Goal: Task Accomplishment & Management: Complete application form

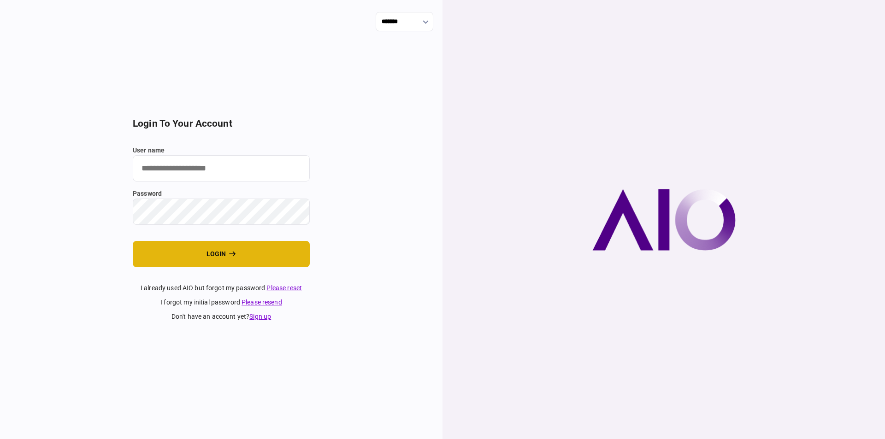
click at [218, 252] on button "login" at bounding box center [221, 254] width 177 height 26
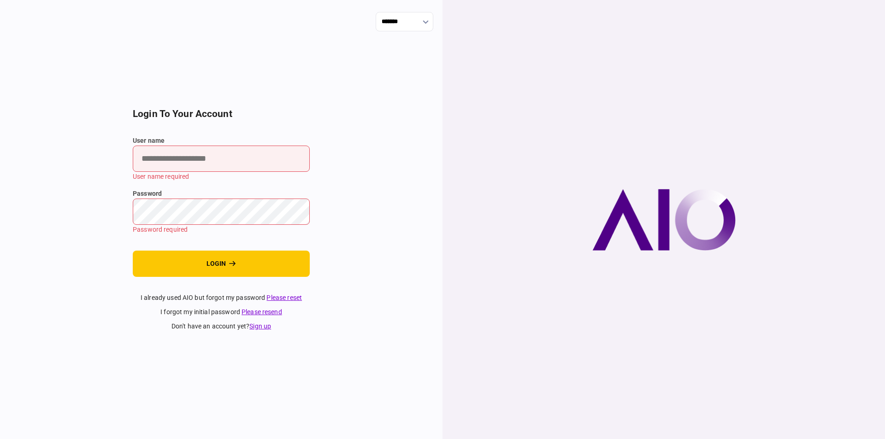
click at [237, 162] on input "user name" at bounding box center [221, 159] width 177 height 26
paste input "**********"
type input "**********"
click at [203, 159] on input "**********" at bounding box center [221, 159] width 177 height 26
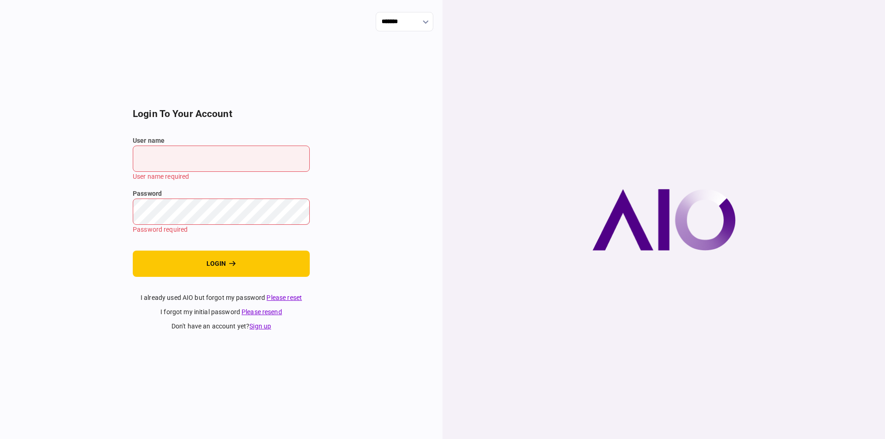
click at [204, 159] on input "**********" at bounding box center [221, 159] width 177 height 26
drag, startPoint x: 179, startPoint y: 142, endPoint x: 174, endPoint y: 155, distance: 13.7
click at [177, 147] on div "user name User name required" at bounding box center [221, 159] width 177 height 46
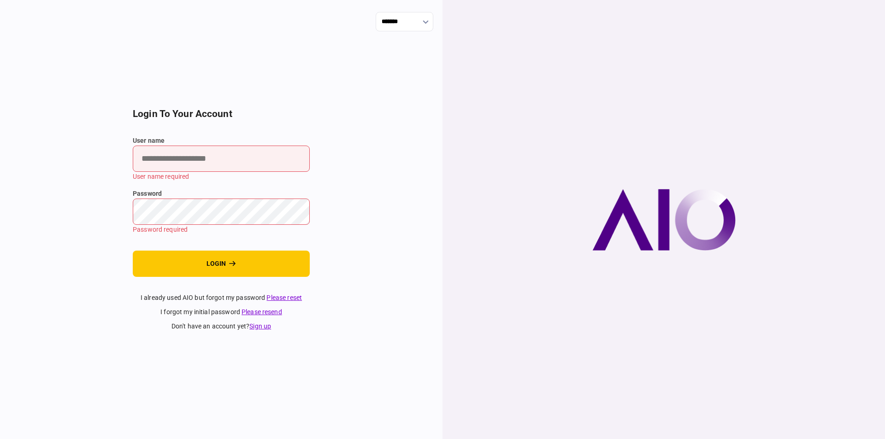
click at [174, 156] on input "user name" at bounding box center [221, 159] width 177 height 26
paste input "*********"
type input "*********"
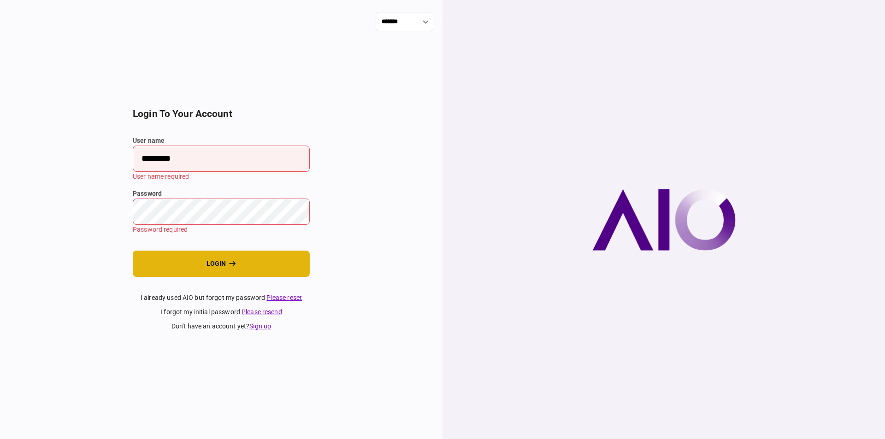
click at [190, 262] on button "login" at bounding box center [221, 264] width 177 height 26
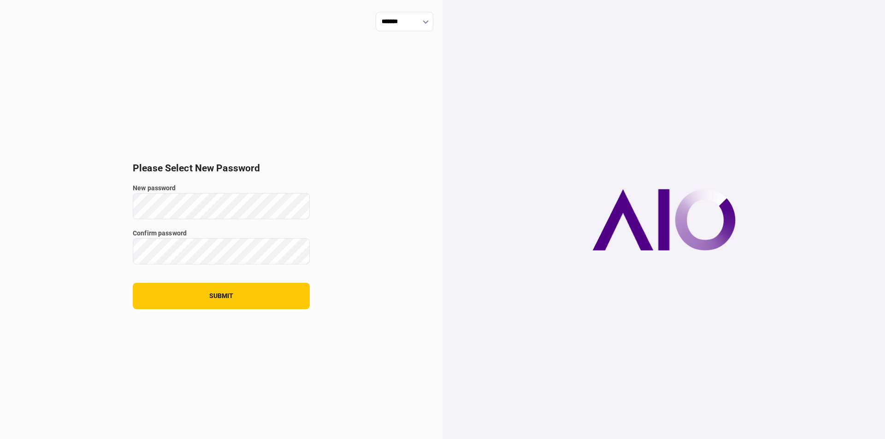
click at [133, 283] on button "submit" at bounding box center [221, 296] width 177 height 26
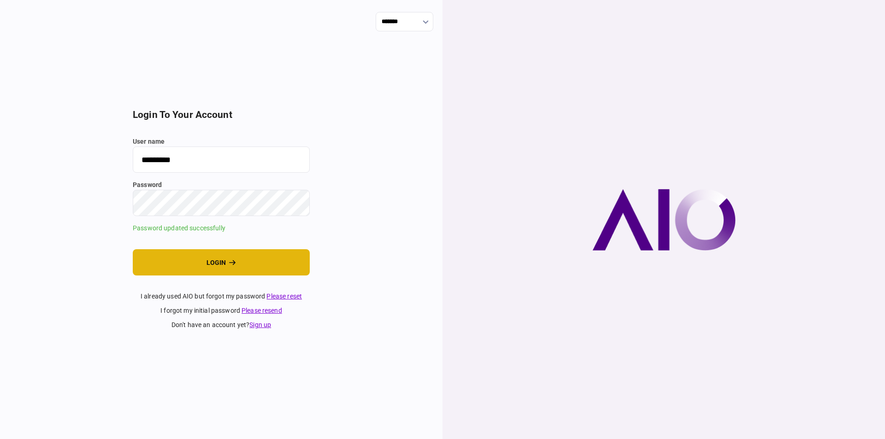
click at [236, 264] on button "login" at bounding box center [221, 262] width 177 height 26
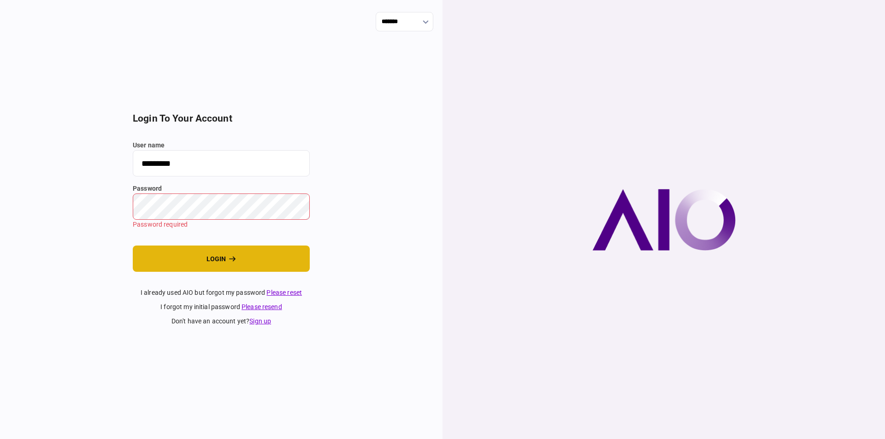
click at [233, 247] on button "login" at bounding box center [221, 259] width 177 height 26
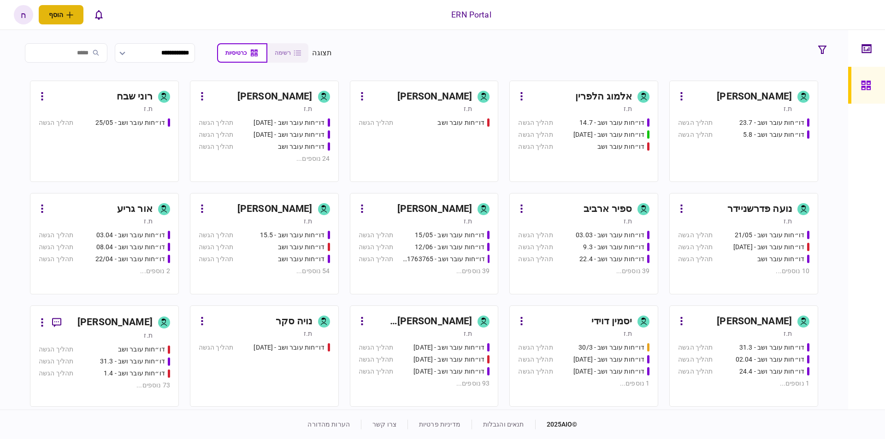
click at [80, 21] on button "הוסף" at bounding box center [61, 14] width 45 height 19
click at [103, 49] on div "לקוח פרטי" at bounding box center [75, 51] width 73 height 9
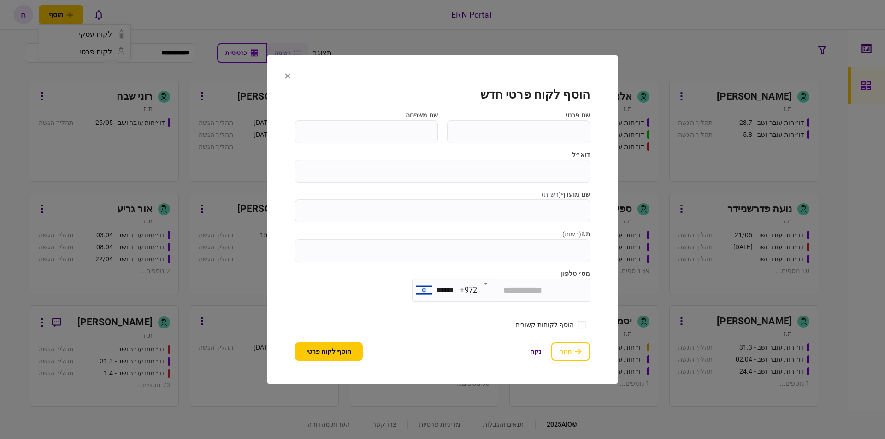
click at [540, 138] on input "שם פרטי" at bounding box center [518, 131] width 143 height 23
type input "*"
type input "***"
type input "*****"
type input "**********"
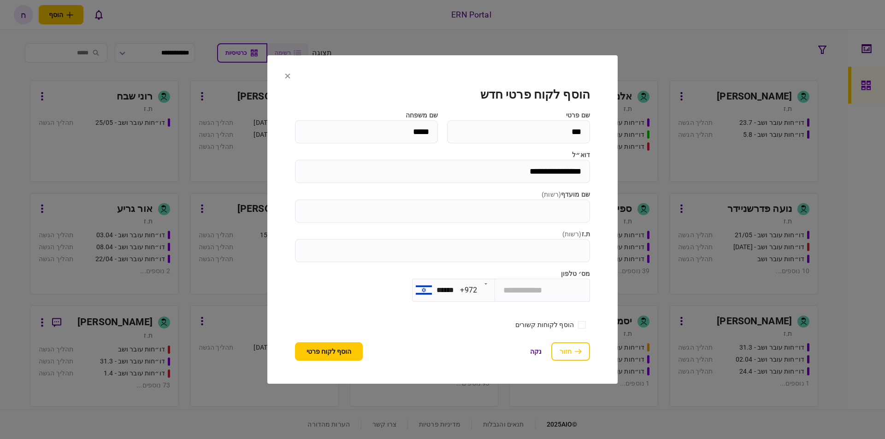
click at [539, 299] on input "tel" at bounding box center [542, 290] width 95 height 23
type input "**********"
click at [316, 352] on button "הוסף לקוח פרטי" at bounding box center [329, 351] width 68 height 18
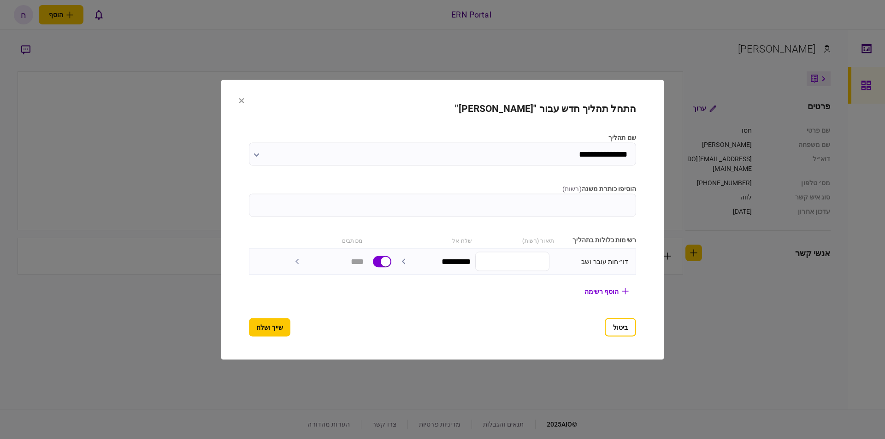
click at [553, 163] on input "**********" at bounding box center [442, 153] width 387 height 23
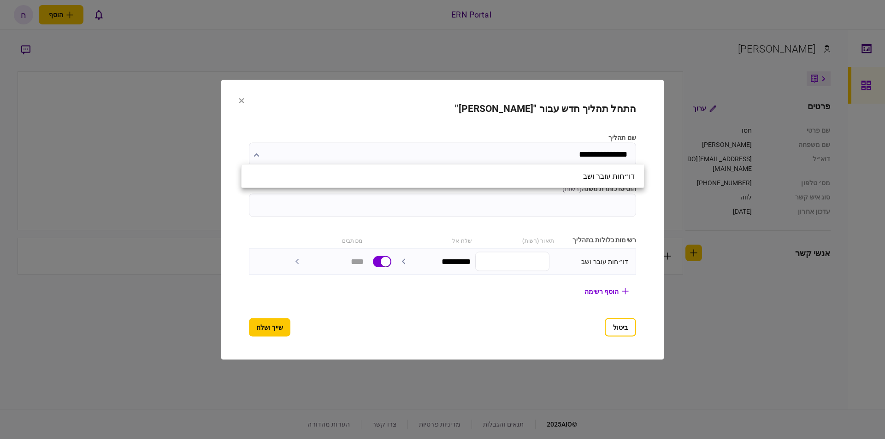
click at [576, 206] on div at bounding box center [442, 219] width 885 height 439
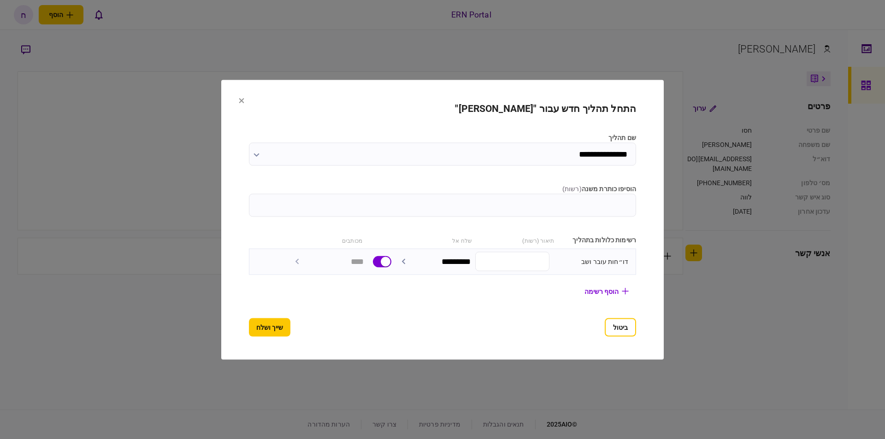
click at [610, 202] on input "הוסיפו כותרת משנה ( רשות )" at bounding box center [442, 205] width 387 height 23
type input "*****"
click at [272, 329] on button "שייך ושלח" at bounding box center [269, 327] width 41 height 18
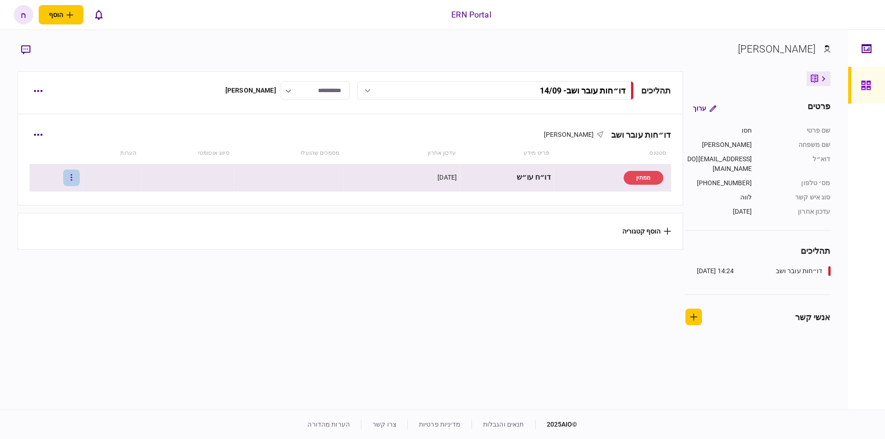
click at [77, 177] on button "button" at bounding box center [71, 178] width 17 height 17
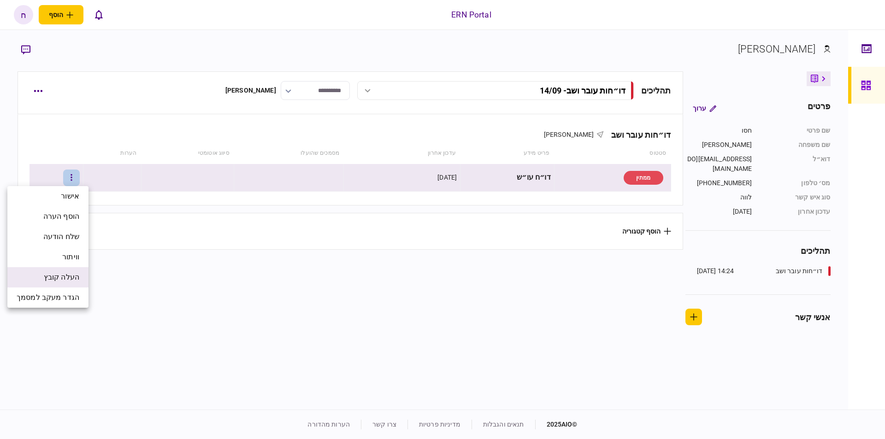
click at [71, 276] on span "העלה קובץ" at bounding box center [61, 277] width 35 height 11
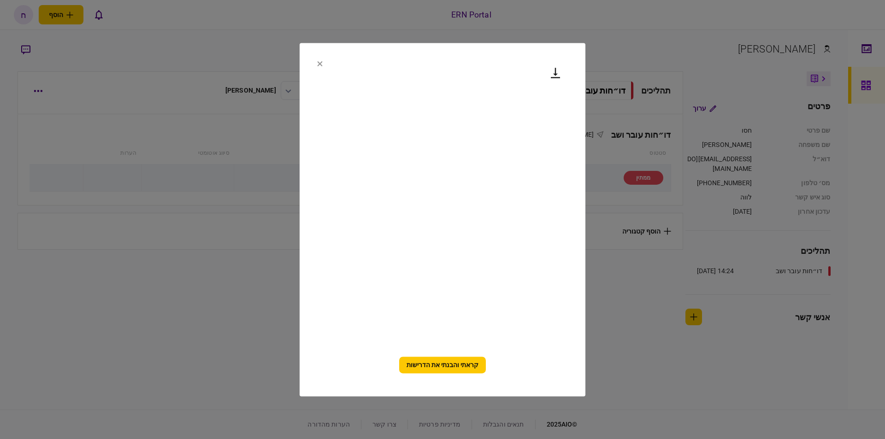
click at [423, 365] on button "קראתי והבנתי את הדרישות" at bounding box center [442, 365] width 87 height 17
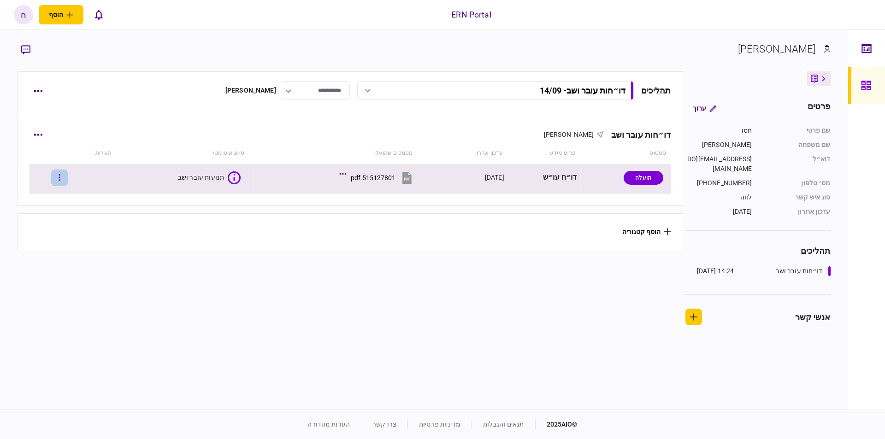
click at [68, 181] on button "button" at bounding box center [59, 178] width 17 height 17
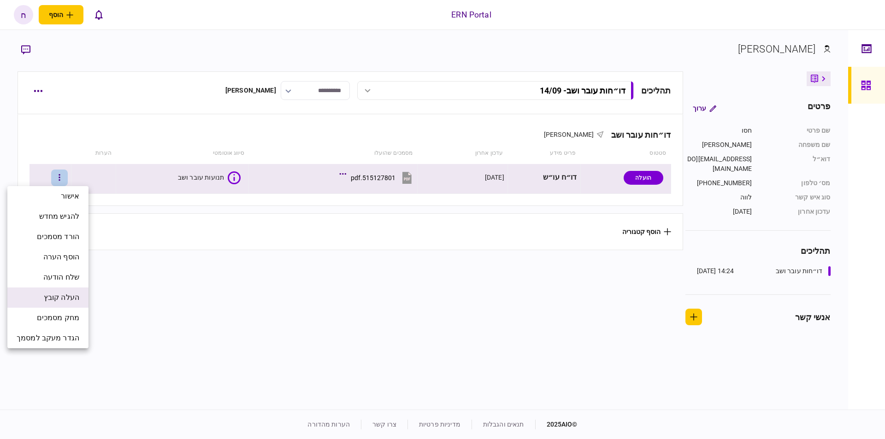
click at [47, 302] on span "העלה קובץ" at bounding box center [61, 297] width 35 height 11
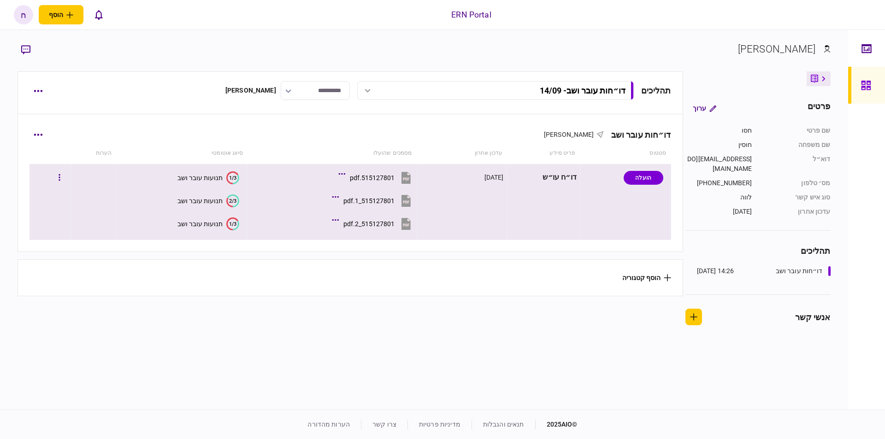
click at [216, 182] on button "1/3 תנועות עובר ושב" at bounding box center [208, 177] width 62 height 13
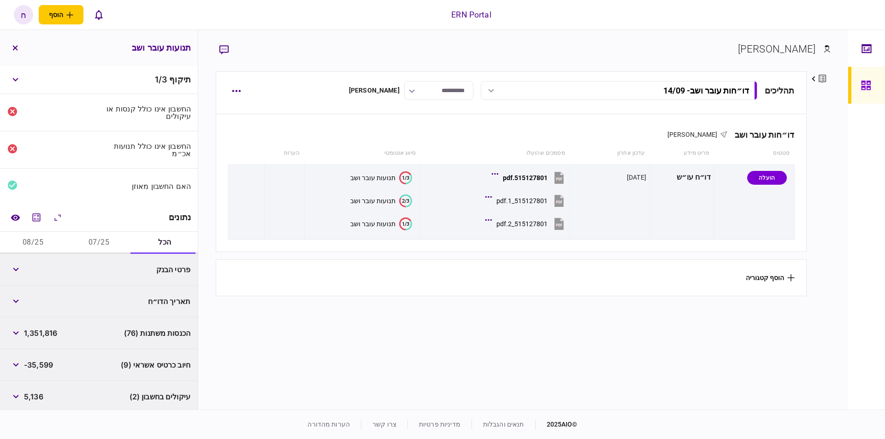
click at [104, 235] on button "07/25" at bounding box center [99, 243] width 66 height 22
click at [35, 235] on button "08/25" at bounding box center [33, 243] width 66 height 22
click at [107, 235] on button "07/25" at bounding box center [99, 243] width 66 height 22
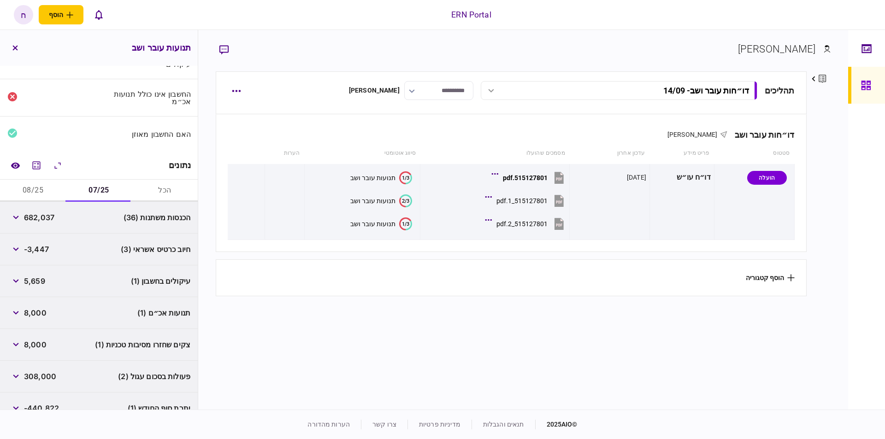
scroll to position [97, 0]
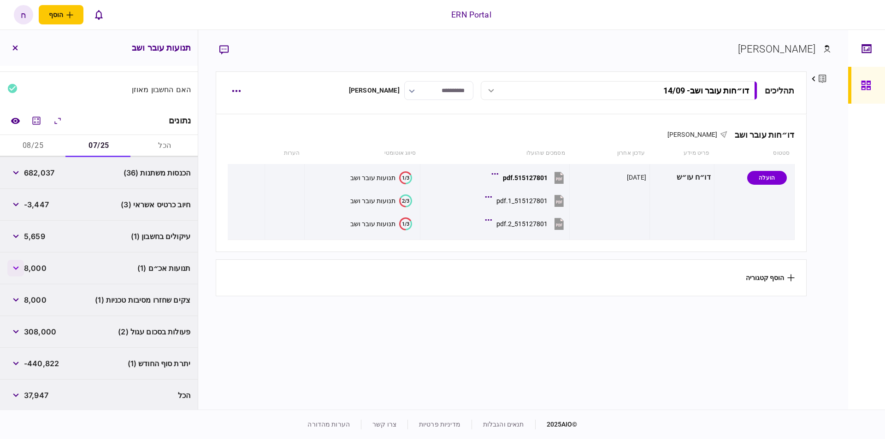
click at [12, 267] on button "button" at bounding box center [15, 268] width 17 height 17
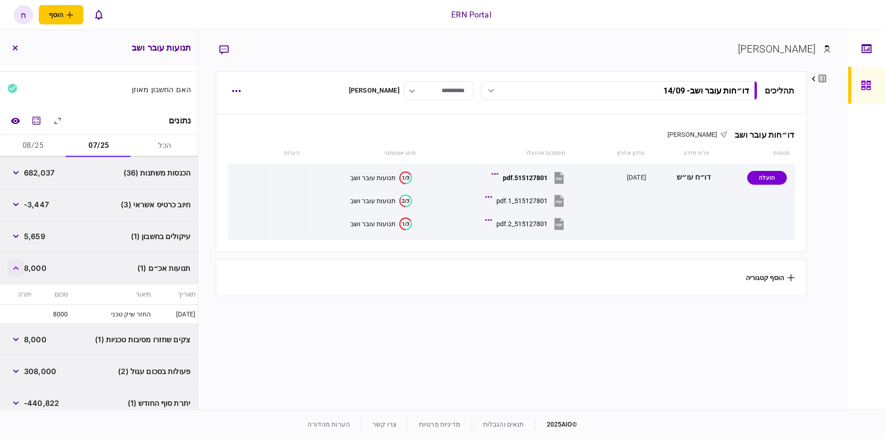
click at [21, 264] on button "button" at bounding box center [15, 268] width 17 height 17
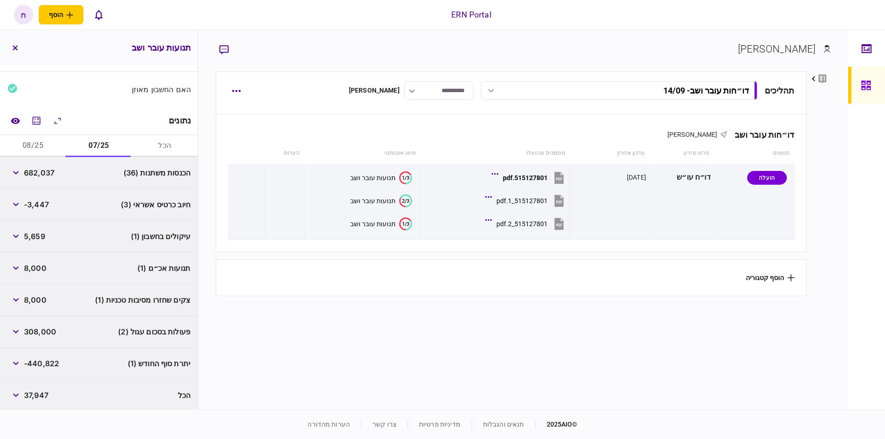
scroll to position [51, 0]
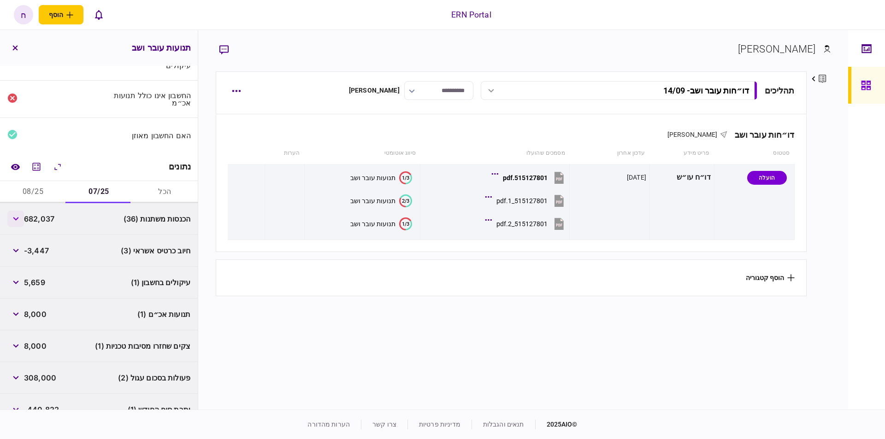
click at [18, 217] on icon "button" at bounding box center [16, 219] width 6 height 4
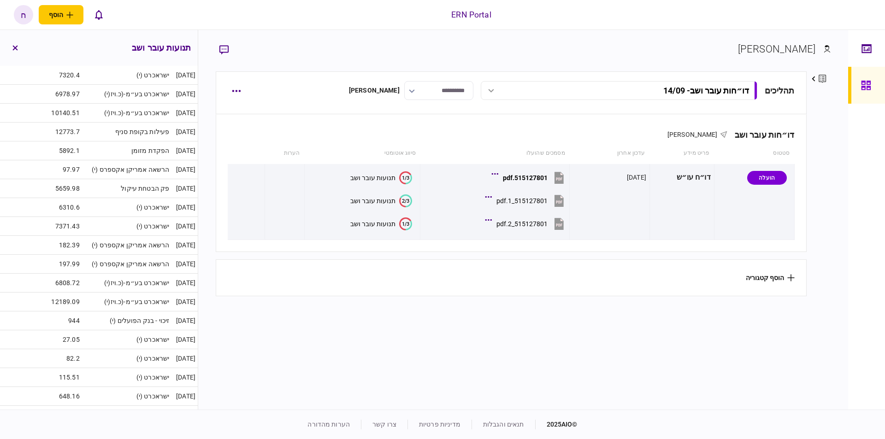
scroll to position [29, 0]
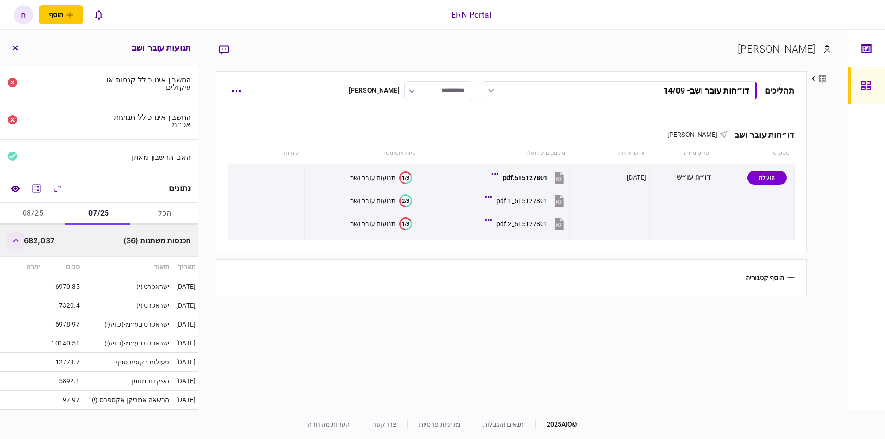
click at [19, 242] on button "button" at bounding box center [15, 240] width 17 height 17
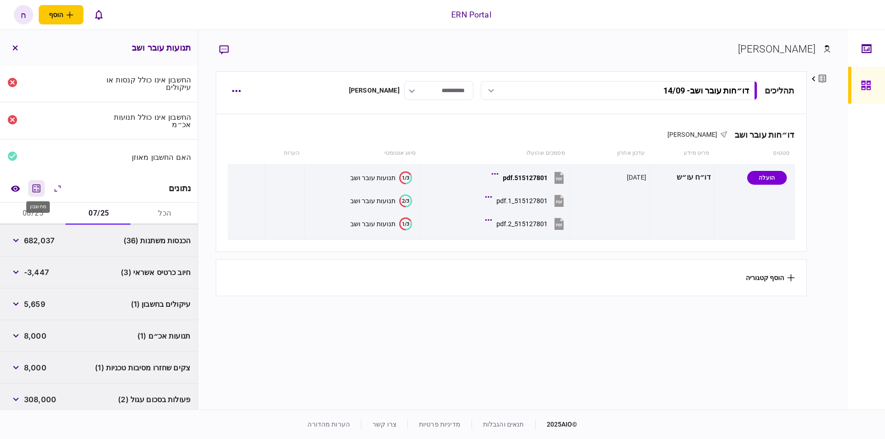
click at [38, 188] on icon "מחשבון" at bounding box center [36, 188] width 11 height 11
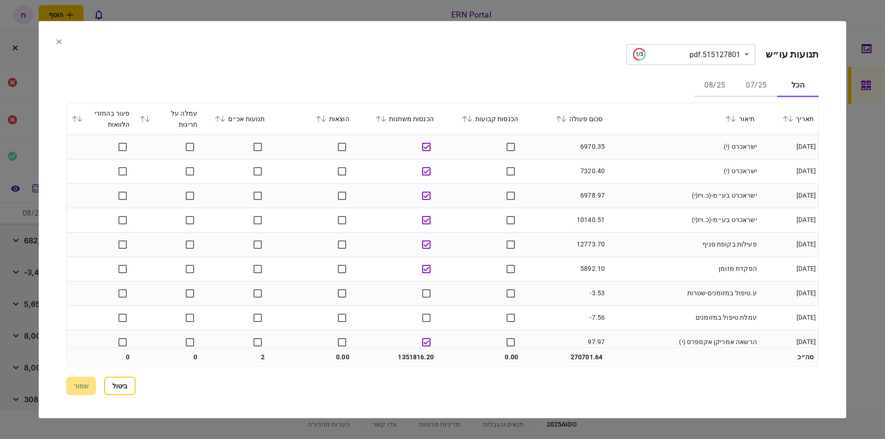
click at [751, 85] on button "07/25" at bounding box center [755, 86] width 41 height 22
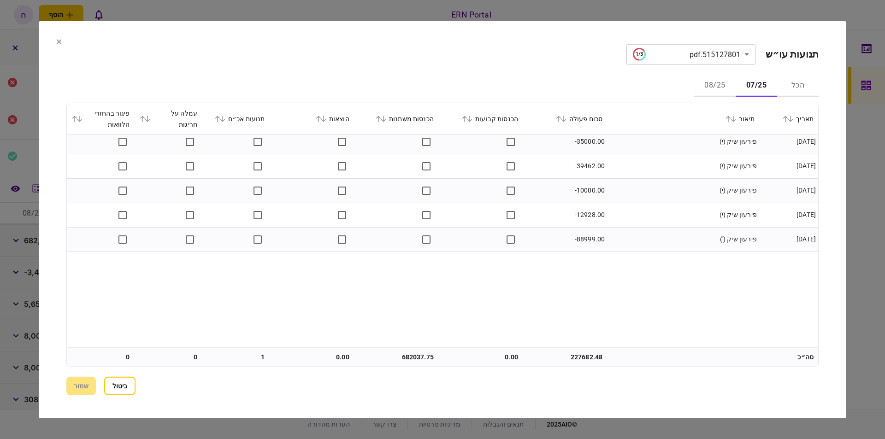
scroll to position [888, 0]
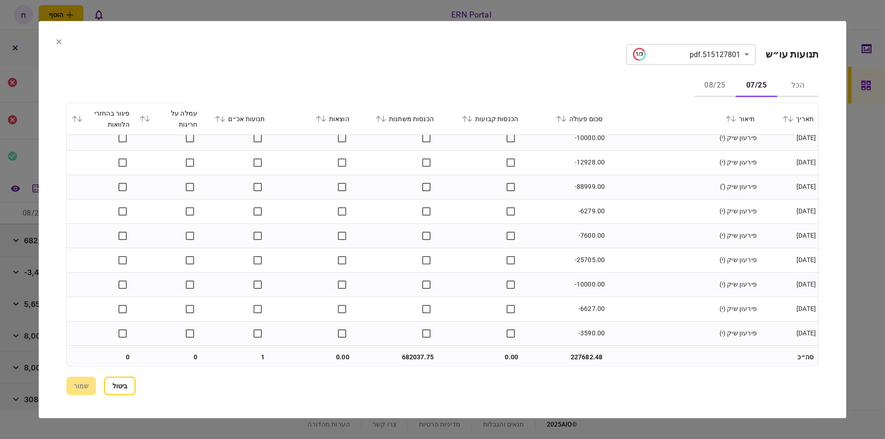
click at [84, 388] on section "ביטול שמור" at bounding box center [442, 386] width 752 height 18
click at [129, 386] on button "ביטול" at bounding box center [119, 386] width 31 height 18
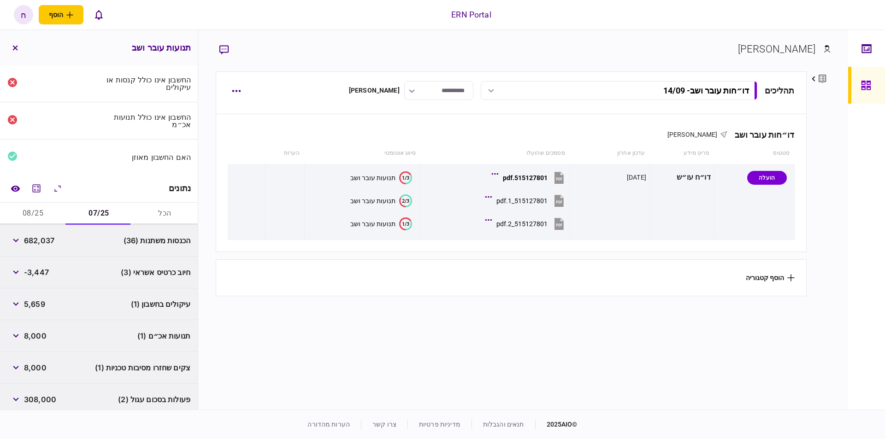
click at [41, 214] on button "08/25" at bounding box center [33, 214] width 66 height 22
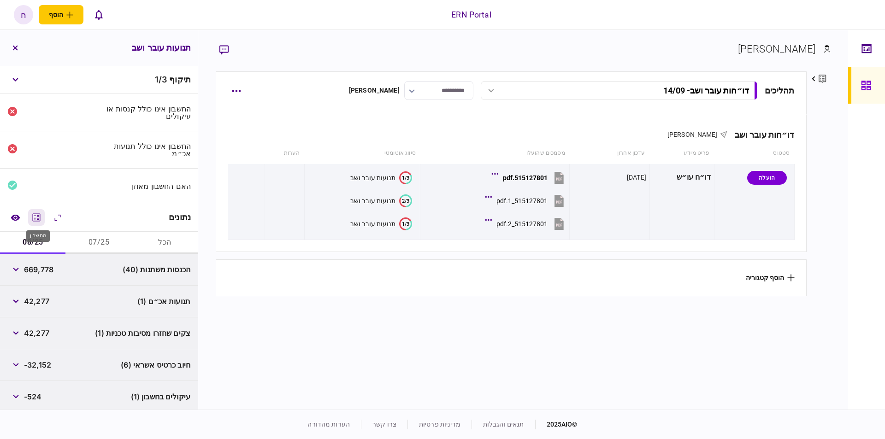
click at [35, 217] on icon "מחשבון" at bounding box center [37, 217] width 8 height 8
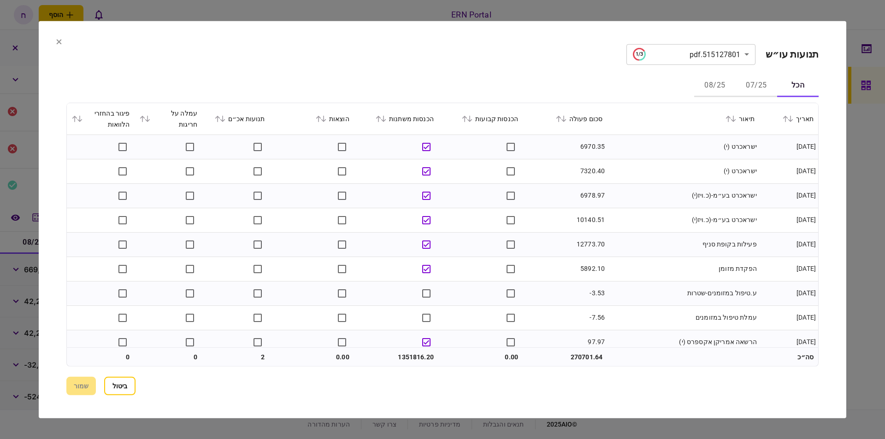
click at [717, 82] on button "08/25" at bounding box center [714, 86] width 41 height 22
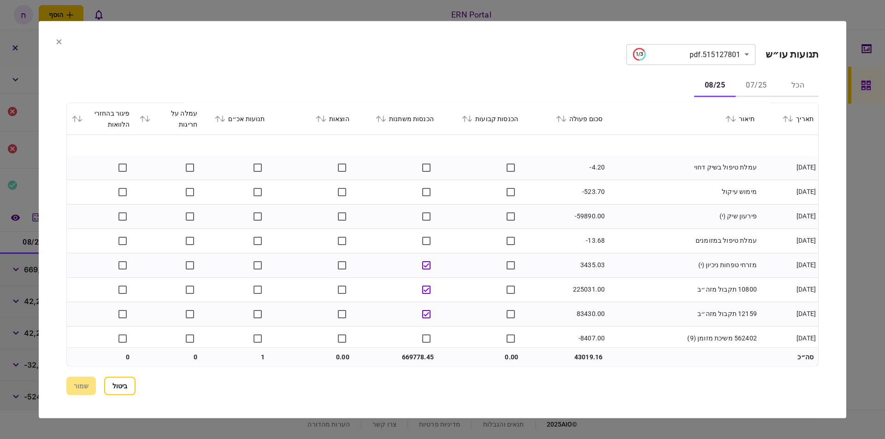
scroll to position [1961, 0]
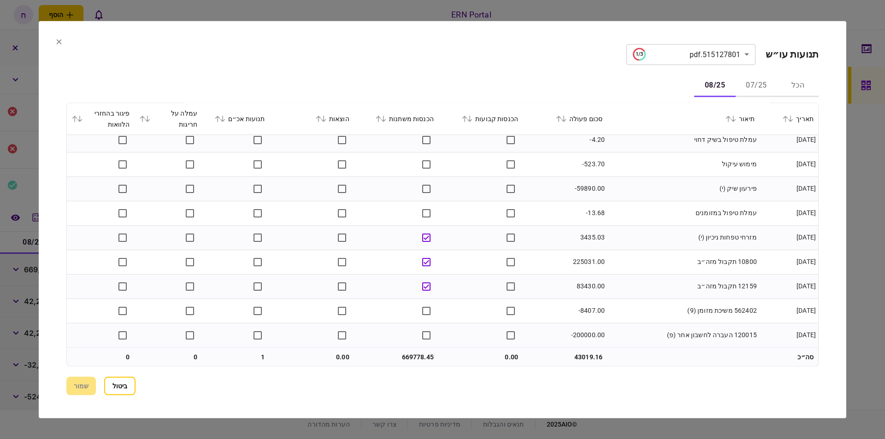
click at [849, 355] on div at bounding box center [442, 219] width 885 height 439
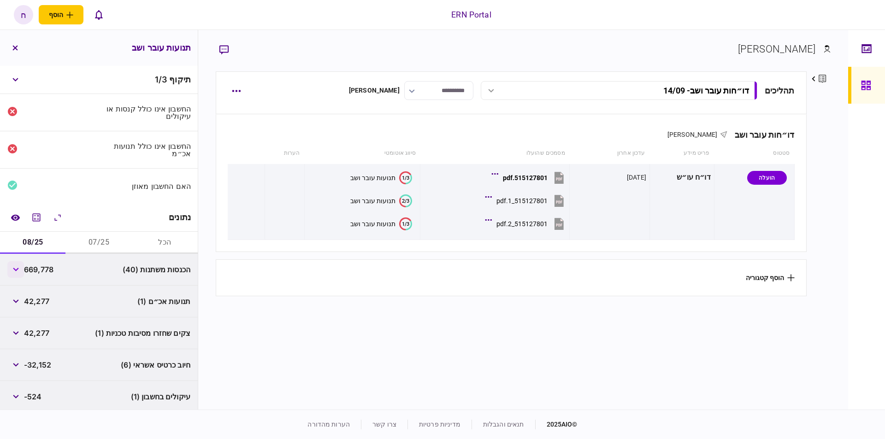
click at [21, 270] on button "button" at bounding box center [15, 269] width 17 height 17
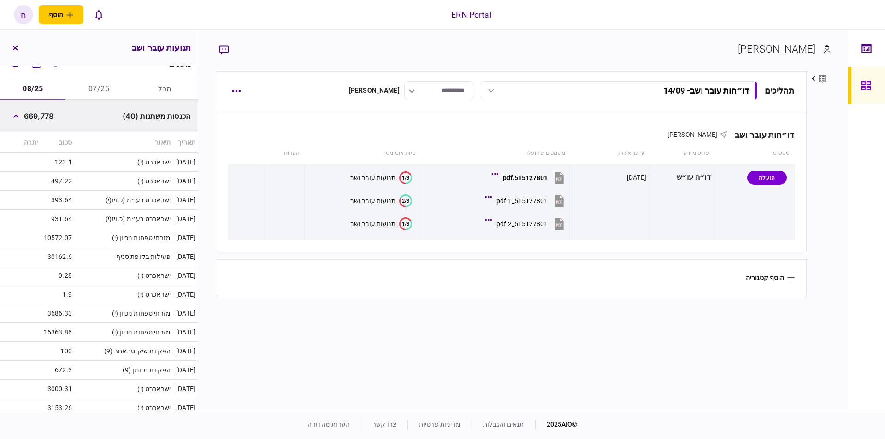
scroll to position [15, 0]
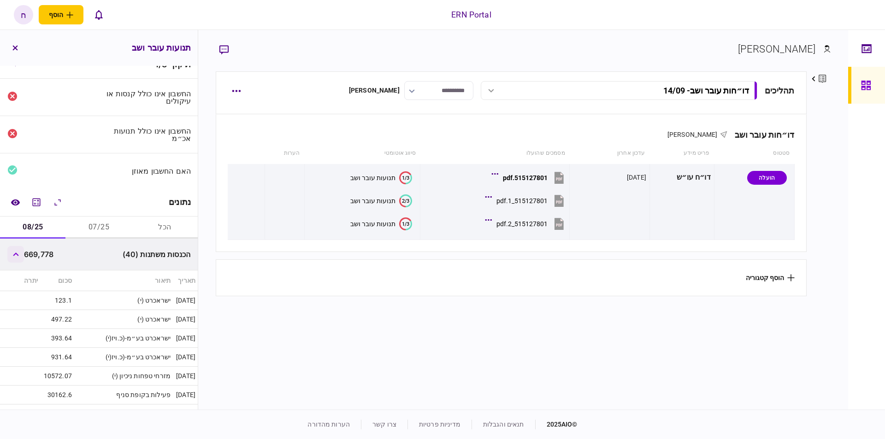
click at [16, 250] on button "button" at bounding box center [15, 254] width 17 height 17
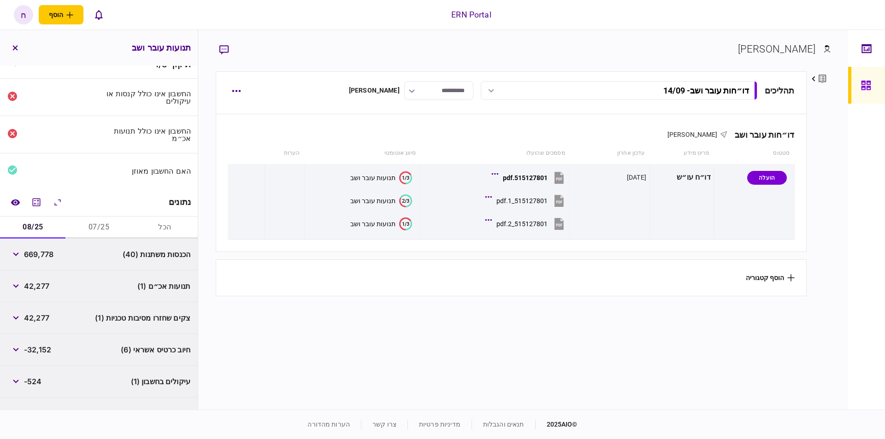
scroll to position [65, 0]
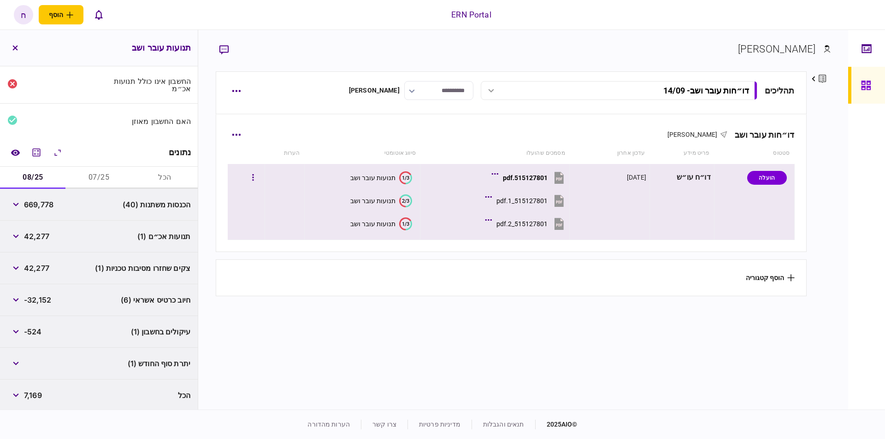
click at [513, 200] on div "515127801_1.pdf" at bounding box center [521, 200] width 51 height 7
click at [364, 204] on div "תנועות עובר ושב" at bounding box center [372, 200] width 45 height 7
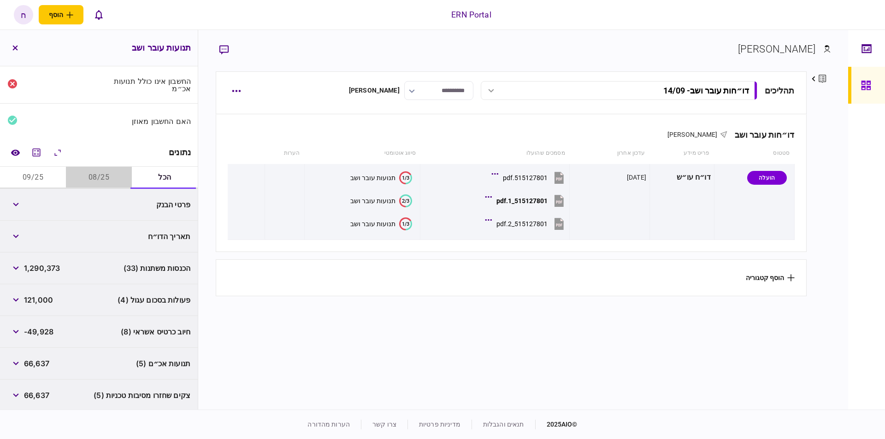
click at [101, 176] on button "08/25" at bounding box center [99, 178] width 66 height 22
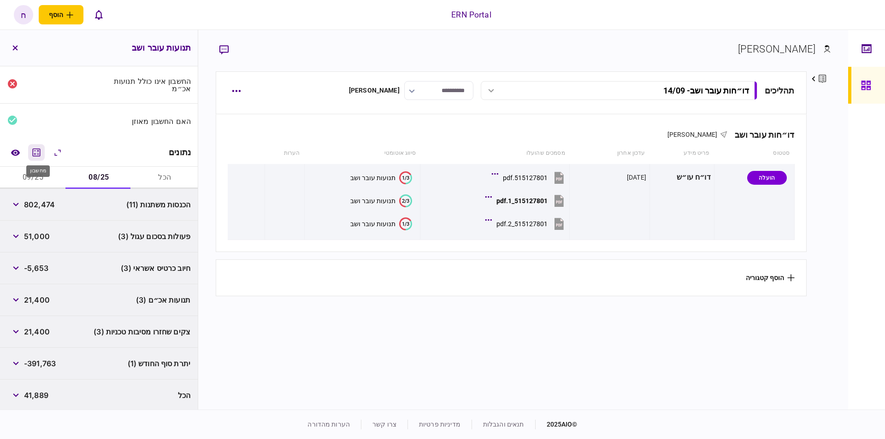
click at [39, 148] on icon "מחשבון" at bounding box center [37, 152] width 8 height 8
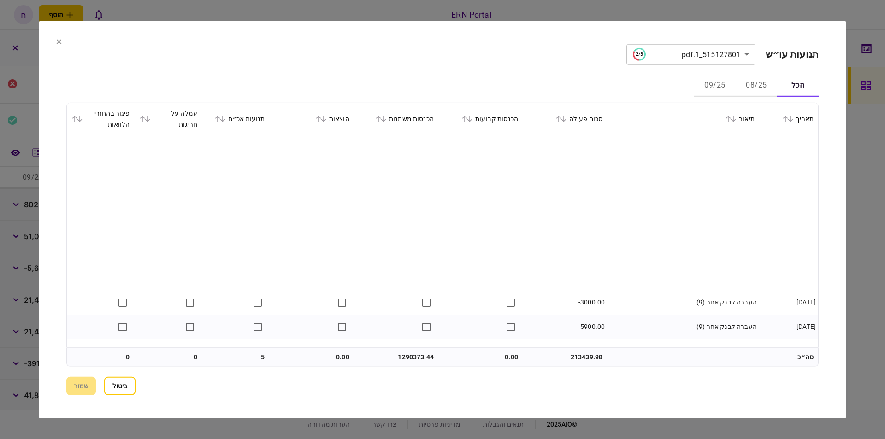
scroll to position [1984, 0]
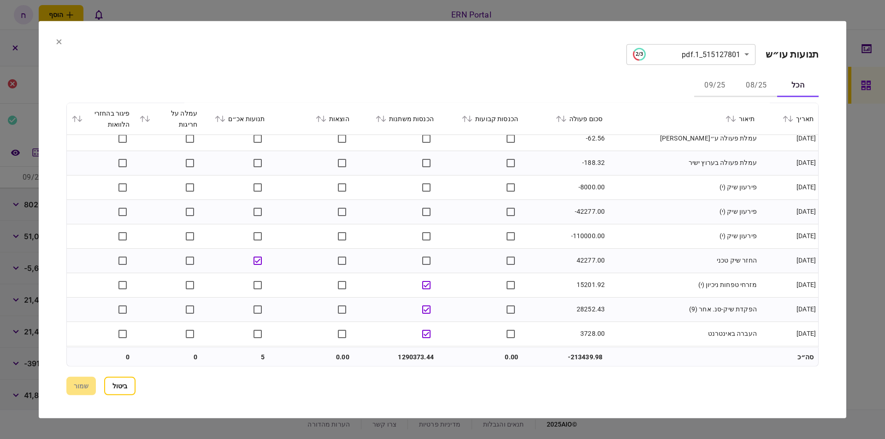
click at [751, 83] on button "08/25" at bounding box center [755, 86] width 41 height 22
click at [55, 42] on section "**********" at bounding box center [442, 219] width 807 height 397
click at [61, 39] on icon at bounding box center [59, 42] width 6 height 6
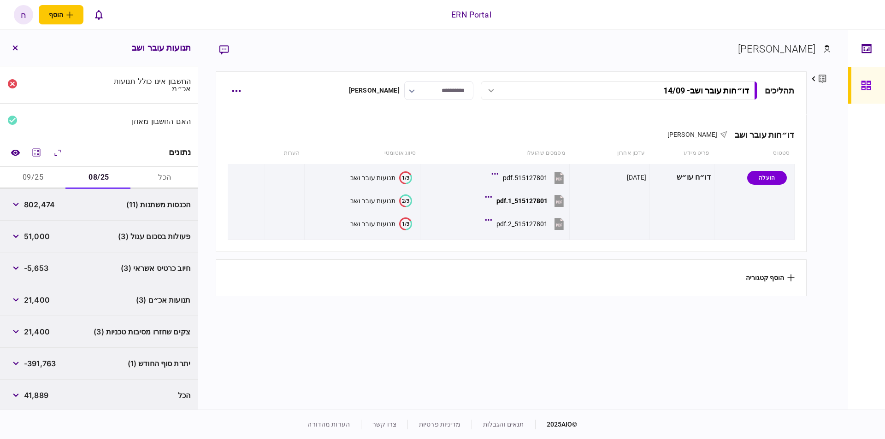
click at [25, 172] on button "09/25" at bounding box center [33, 178] width 66 height 22
click at [23, 230] on button "button" at bounding box center [15, 236] width 17 height 17
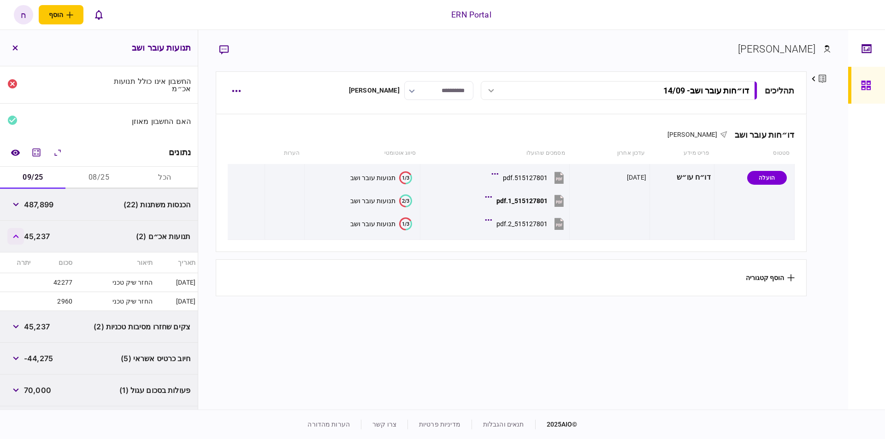
click at [15, 235] on icon "button" at bounding box center [16, 237] width 6 height 4
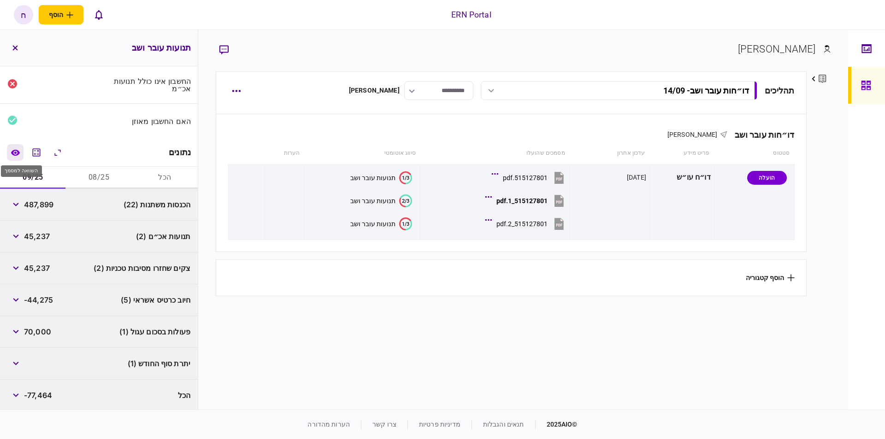
click at [16, 152] on icon "השוואה למסמך" at bounding box center [15, 152] width 9 height 6
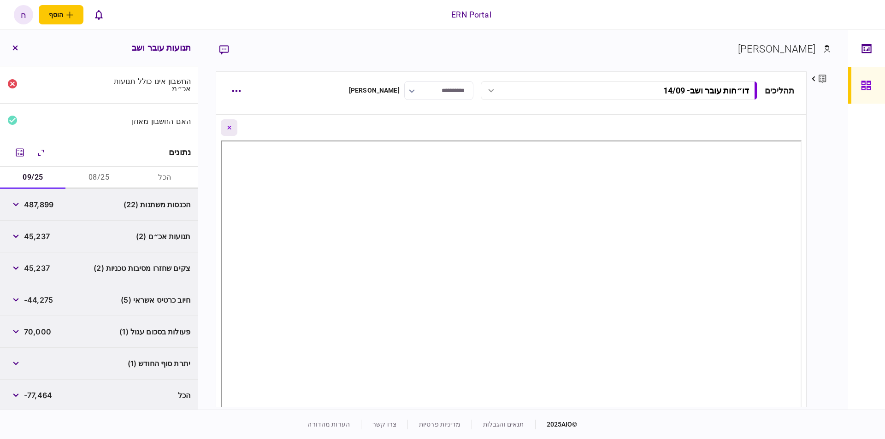
click at [231, 126] on icon "Close document view button" at bounding box center [229, 128] width 4 height 4
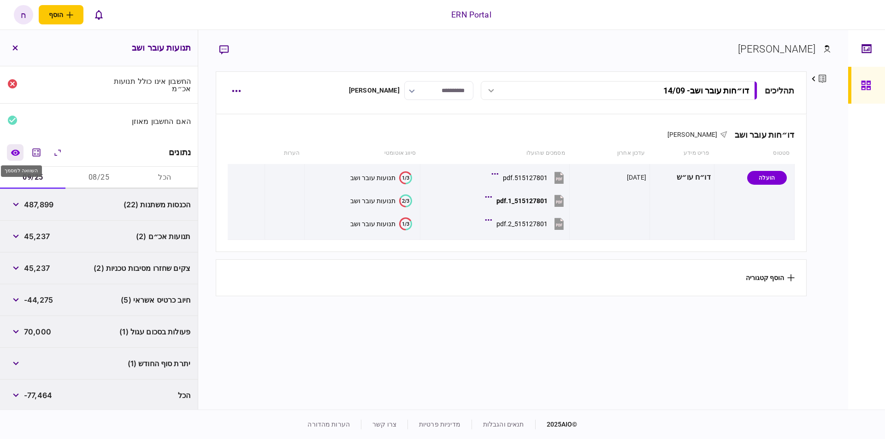
click at [16, 149] on icon "השוואה למסמך" at bounding box center [15, 152] width 9 height 6
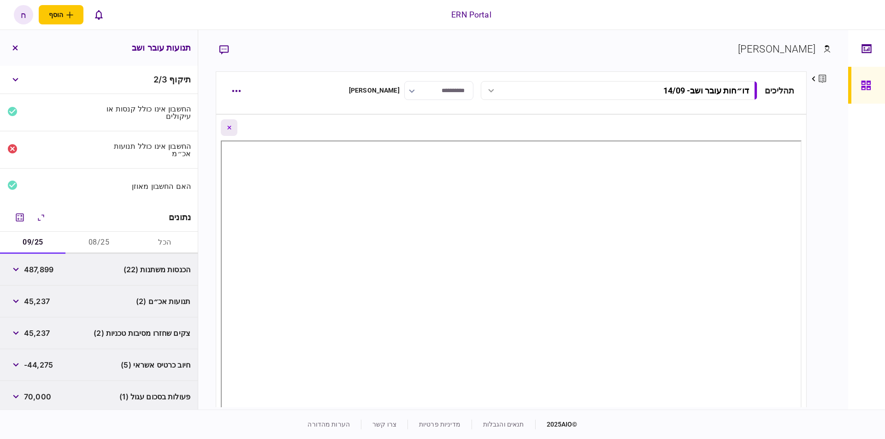
click at [231, 128] on icon "Close document view button" at bounding box center [229, 128] width 4 height 4
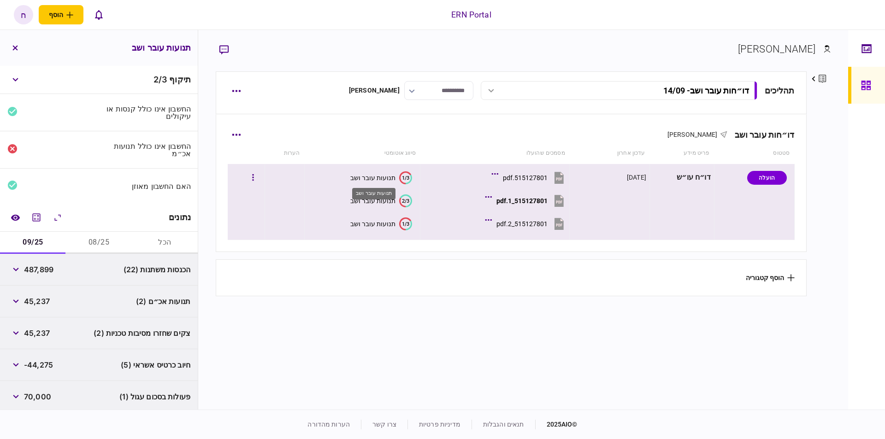
click at [379, 176] on div "תנועות עובר ושב" at bounding box center [372, 177] width 45 height 7
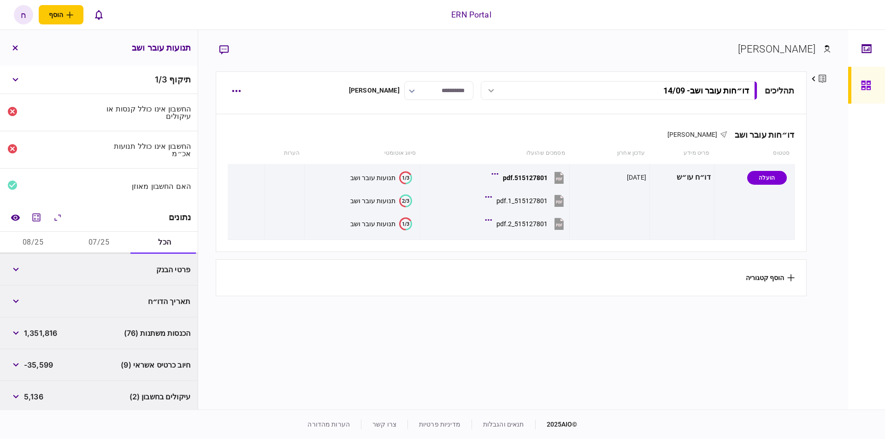
click at [98, 239] on button "07/25" at bounding box center [99, 243] width 66 height 22
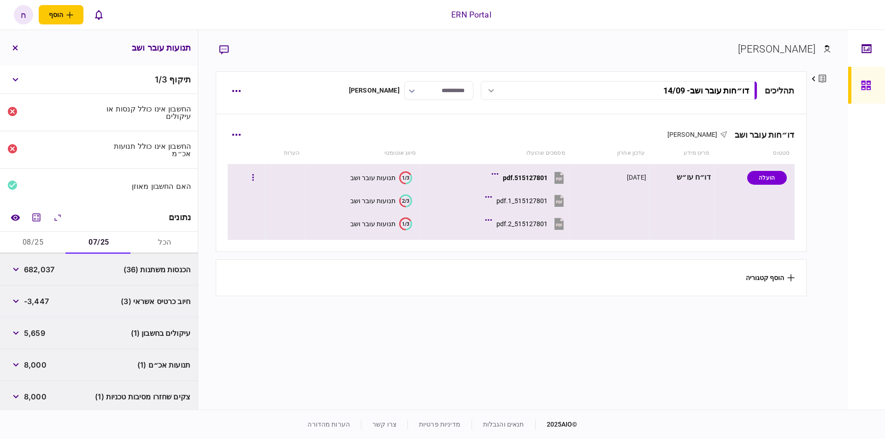
click at [379, 220] on button "1/3 תנועות עובר ושב" at bounding box center [381, 223] width 62 height 13
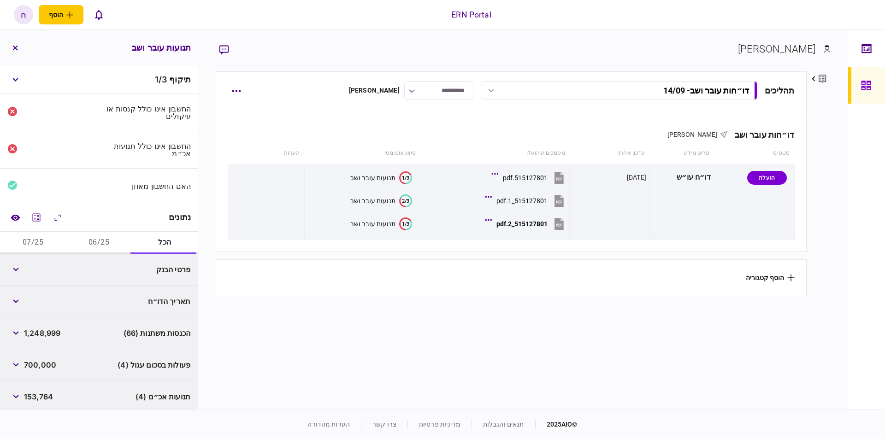
click at [100, 243] on button "06/25" at bounding box center [99, 243] width 66 height 22
drag, startPoint x: 55, startPoint y: 266, endPoint x: 33, endPoint y: 268, distance: 21.7
click at [33, 268] on span "466,304" at bounding box center [40, 269] width 32 height 11
drag, startPoint x: 63, startPoint y: 269, endPoint x: 26, endPoint y: 270, distance: 36.4
click at [26, 270] on div "הכנסות משתנות (28) 466,304" at bounding box center [99, 270] width 198 height 32
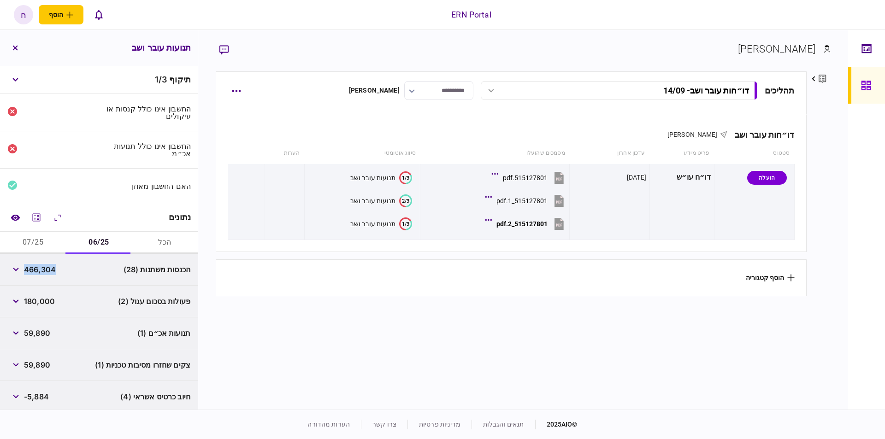
copy span "466,304"
click at [98, 342] on div "תנועות אכ״ם (1) 59,890" at bounding box center [99, 333] width 198 height 32
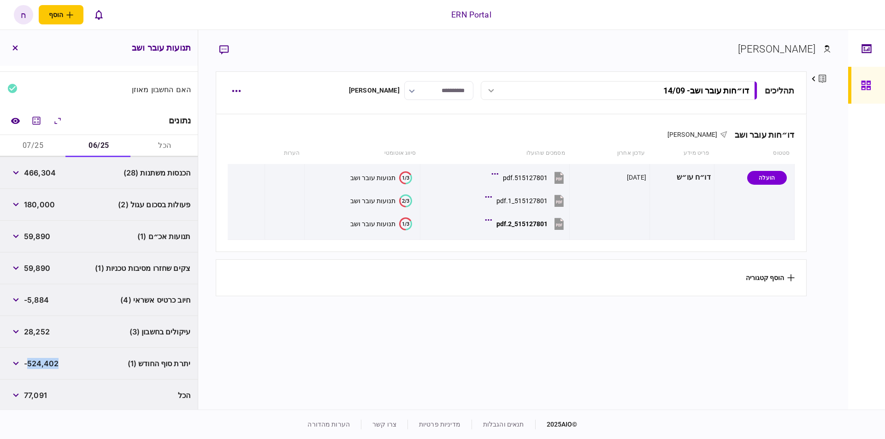
drag, startPoint x: 65, startPoint y: 360, endPoint x: 30, endPoint y: 363, distance: 34.2
click at [30, 363] on div "יתרת סוף החודש (1) -524,402" at bounding box center [99, 364] width 198 height 32
click at [32, 360] on span "-524,402" at bounding box center [41, 363] width 35 height 11
click at [69, 362] on div "יתרת סוף החודש (1) -524,402" at bounding box center [99, 364] width 198 height 32
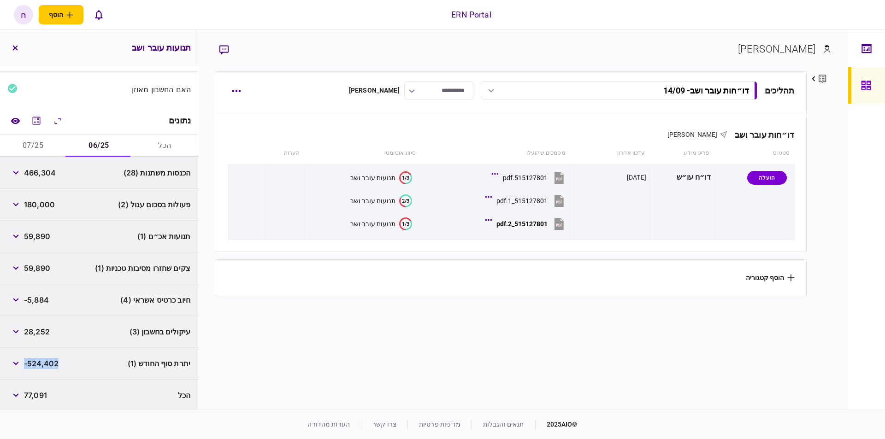
drag, startPoint x: 66, startPoint y: 363, endPoint x: 27, endPoint y: 362, distance: 39.2
click at [27, 362] on div "יתרת סוף החודש (1) -524,402" at bounding box center [99, 364] width 198 height 32
copy span "-524,402"
click at [138, 236] on div "תנועות אכ״ם (1) 59,890" at bounding box center [99, 237] width 198 height 32
click at [92, 236] on div "תנועות אכ״ם (1) 59,890" at bounding box center [99, 237] width 198 height 32
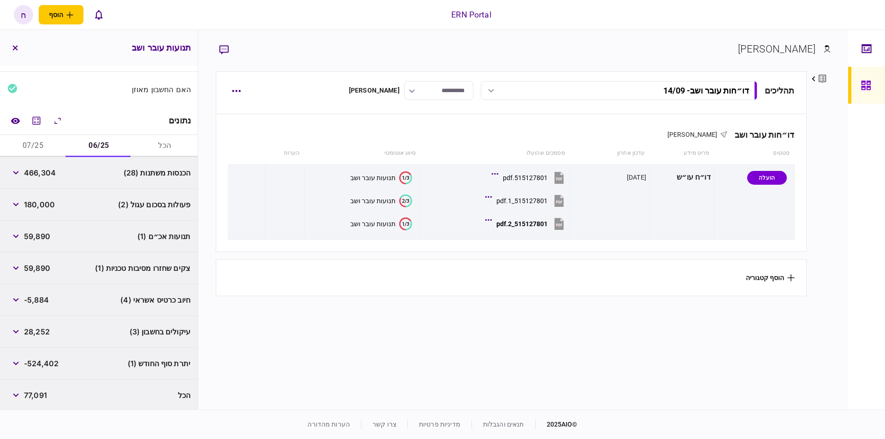
click at [41, 238] on span "59,890" at bounding box center [37, 236] width 26 height 11
click at [23, 233] on button "button" at bounding box center [15, 236] width 17 height 17
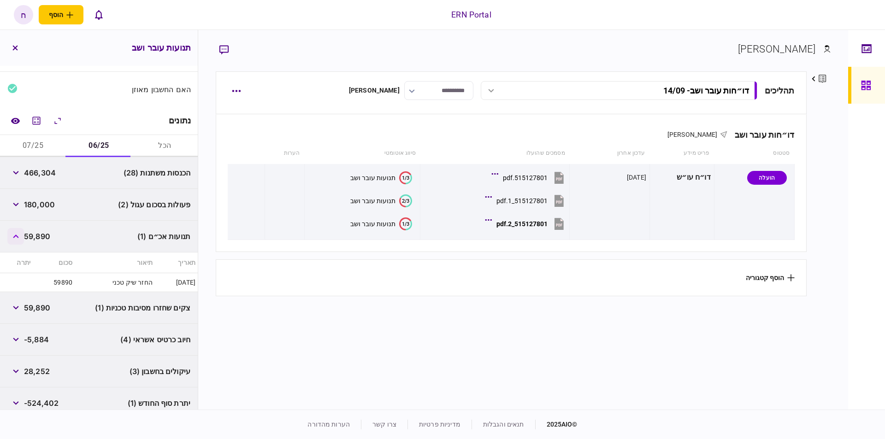
click at [24, 233] on button "button" at bounding box center [15, 236] width 17 height 17
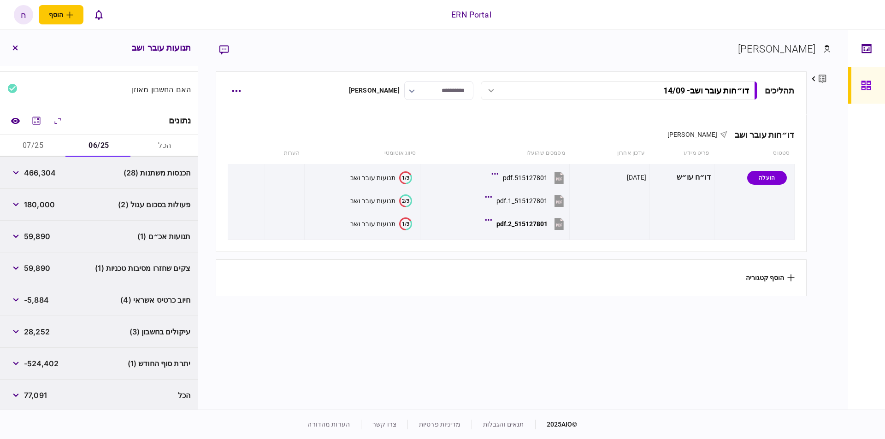
click at [38, 145] on button "07/25" at bounding box center [33, 146] width 66 height 22
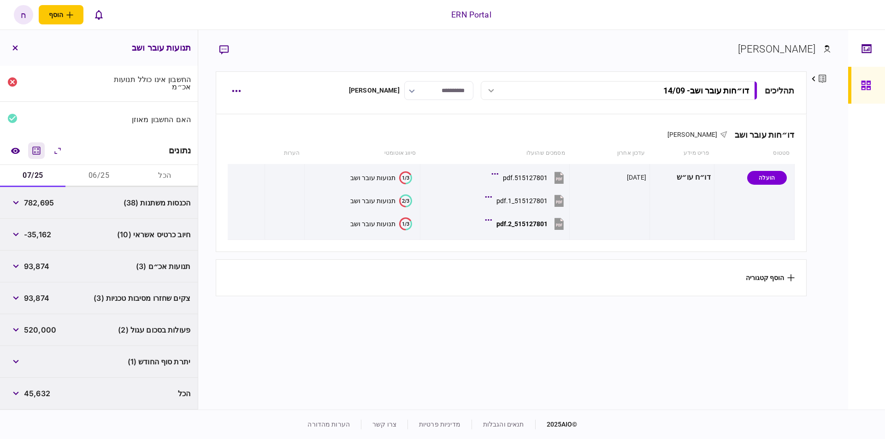
scroll to position [65, 0]
click at [40, 202] on span "782,695" at bounding box center [39, 204] width 30 height 11
copy span "782,695"
click at [39, 156] on button "מחשבון" at bounding box center [36, 152] width 17 height 17
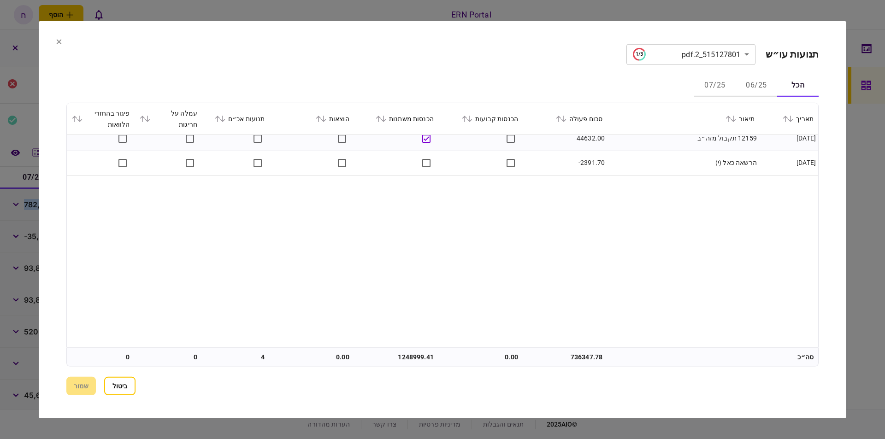
scroll to position [459, 0]
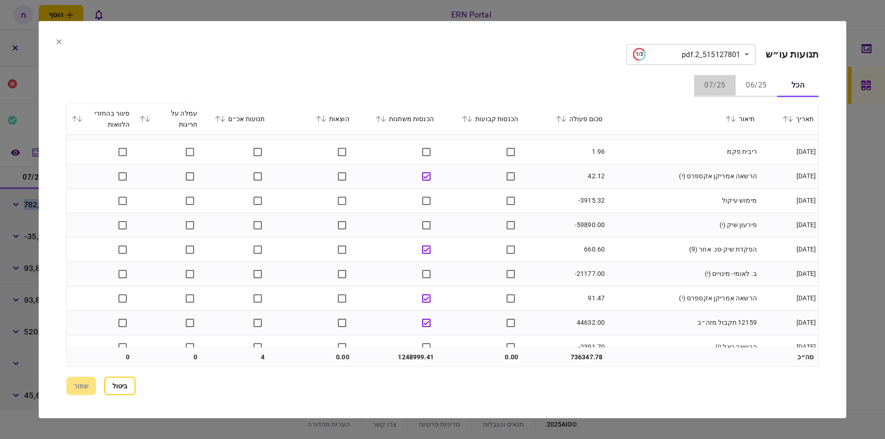
click at [705, 78] on button "07/25" at bounding box center [714, 86] width 41 height 22
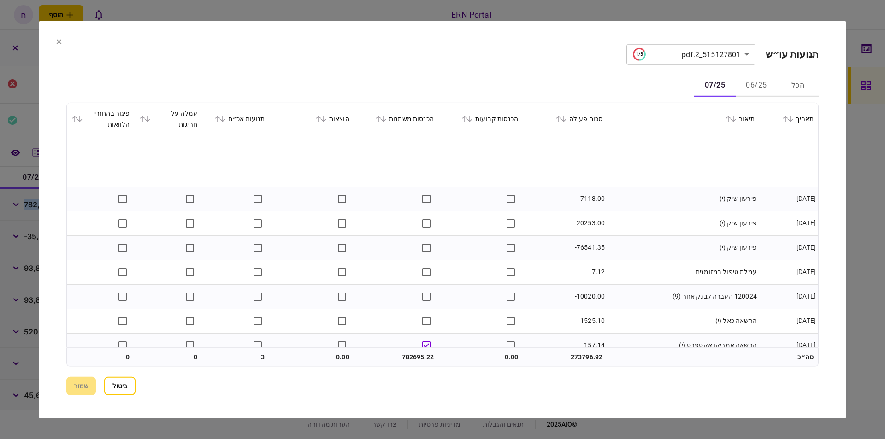
scroll to position [2253, 0]
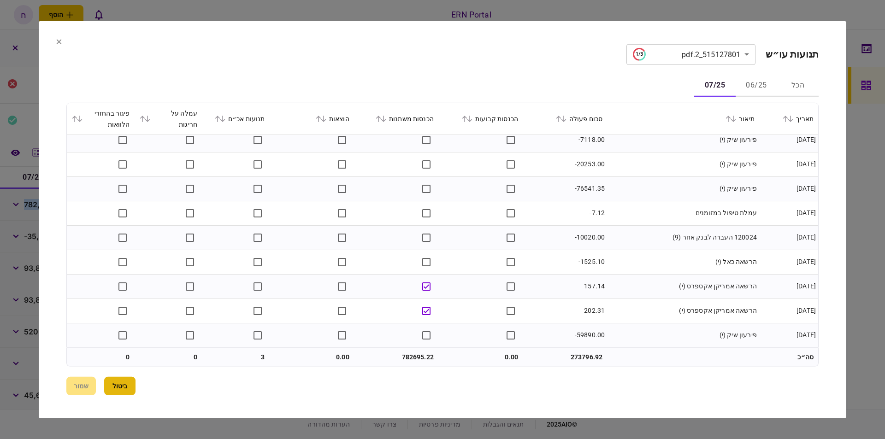
click at [117, 382] on button "ביטול" at bounding box center [119, 386] width 31 height 18
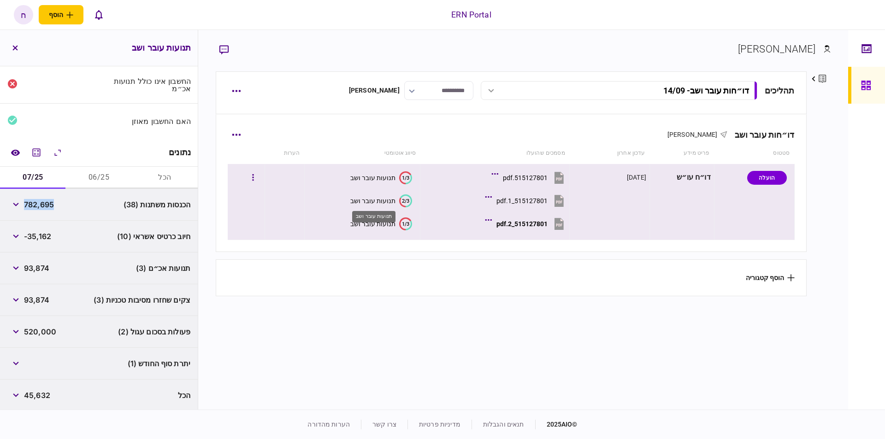
click at [372, 199] on div "תנועות עובר ושב" at bounding box center [372, 200] width 45 height 7
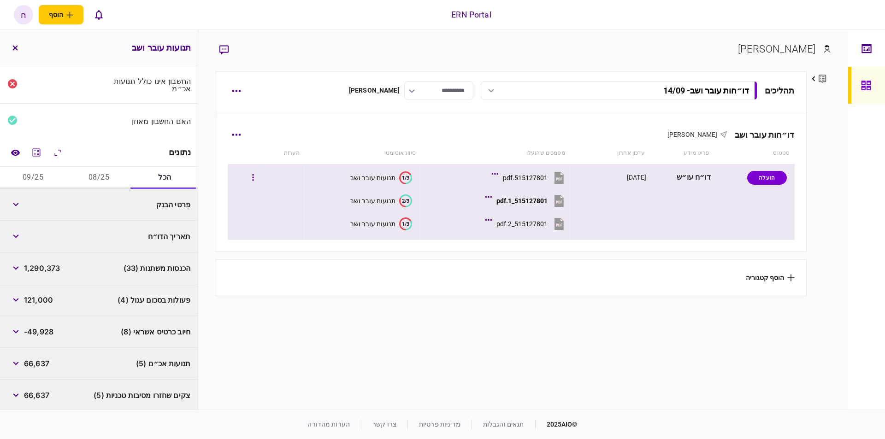
click at [386, 176] on div "תנועות עובר ושב" at bounding box center [372, 177] width 45 height 7
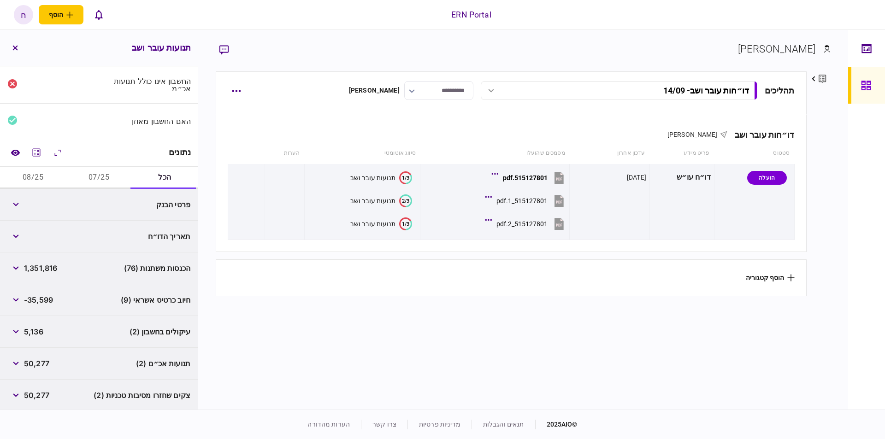
click at [102, 170] on button "07/25" at bounding box center [99, 178] width 66 height 22
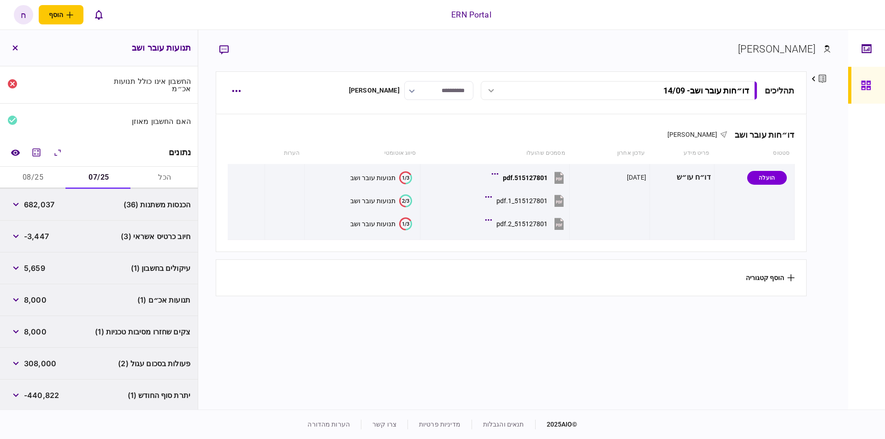
click at [35, 199] on span "682,037" at bounding box center [39, 204] width 30 height 11
copy span "682,037"
click at [55, 394] on span "-440,822" at bounding box center [41, 395] width 35 height 11
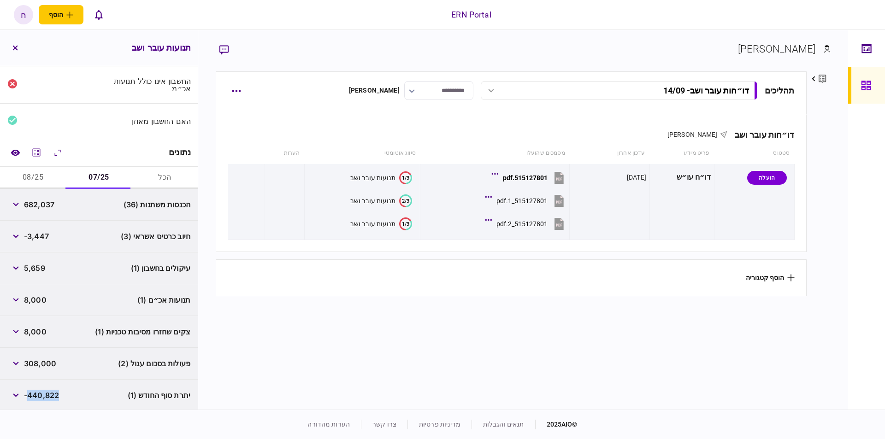
click at [66, 389] on div "יתרת סוף החודש (1) -440,822" at bounding box center [99, 396] width 198 height 32
drag, startPoint x: 40, startPoint y: 395, endPoint x: 27, endPoint y: 393, distance: 13.6
click at [27, 393] on div "יתרת סוף החודש (1) -440,822" at bounding box center [99, 396] width 198 height 32
copy span "-440,822"
click at [123, 305] on div "תנועות אכ״ם (1) 8,000" at bounding box center [99, 300] width 198 height 32
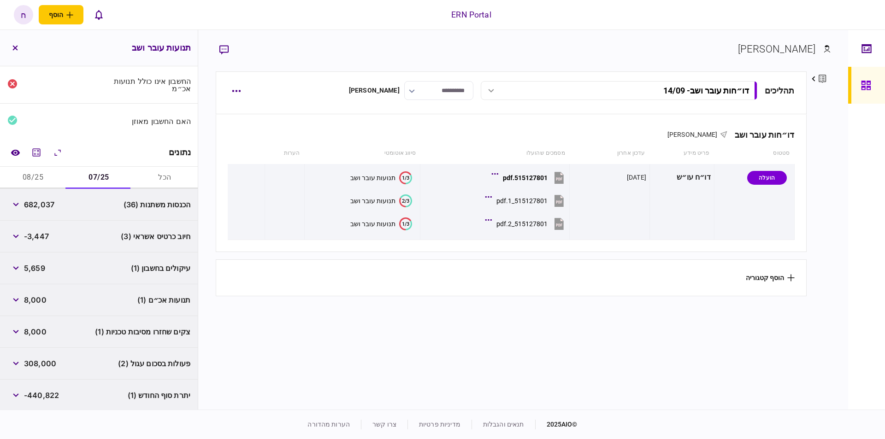
click at [152, 295] on span "תנועות אכ״ם (1)" at bounding box center [163, 299] width 53 height 11
click at [19, 301] on button "button" at bounding box center [15, 300] width 17 height 17
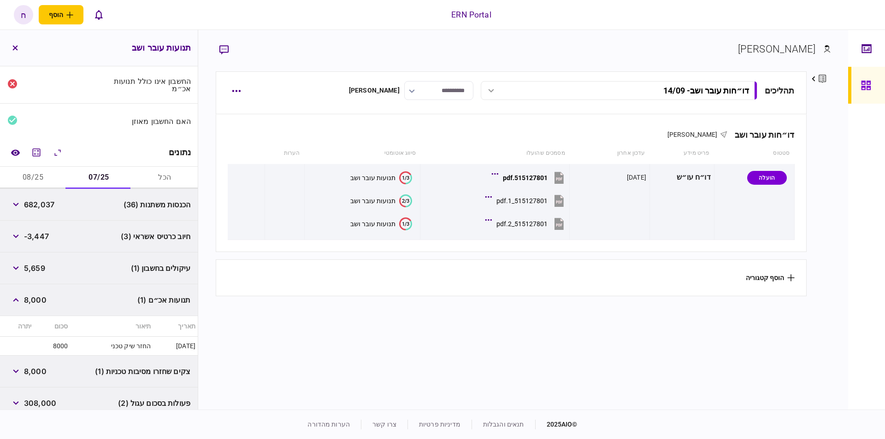
click at [36, 271] on span "5,659" at bounding box center [34, 268] width 21 height 11
click at [28, 269] on span "5,659" at bounding box center [34, 268] width 21 height 11
click at [23, 269] on button "button" at bounding box center [15, 268] width 17 height 17
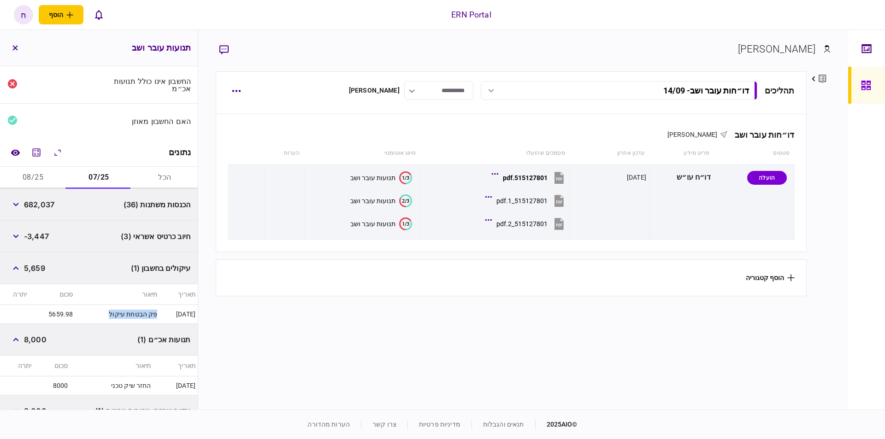
drag, startPoint x: 145, startPoint y: 312, endPoint x: 99, endPoint y: 312, distance: 46.1
click at [99, 312] on td "פק הבטחת עיקול" at bounding box center [117, 314] width 84 height 19
click at [89, 258] on div "עיקולים בחשבון (1) 5,659" at bounding box center [99, 268] width 198 height 32
click at [75, 248] on div "חיוב כרטיס אשראי (3) -3,447" at bounding box center [99, 237] width 198 height 32
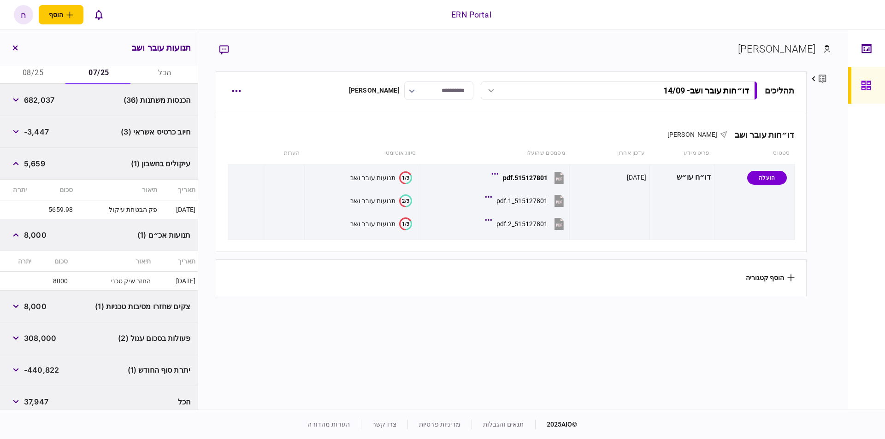
click at [29, 234] on span "8,000" at bounding box center [35, 234] width 23 height 11
click at [18, 234] on icon "button" at bounding box center [16, 235] width 6 height 4
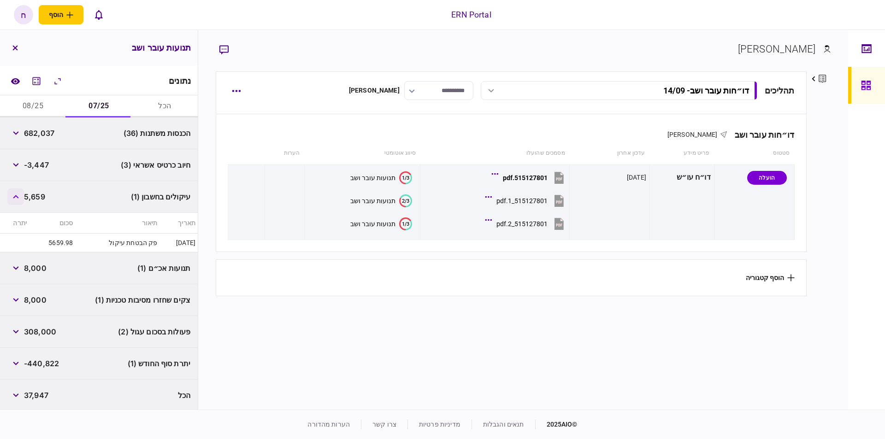
click at [16, 195] on icon "button" at bounding box center [16, 197] width 6 height 4
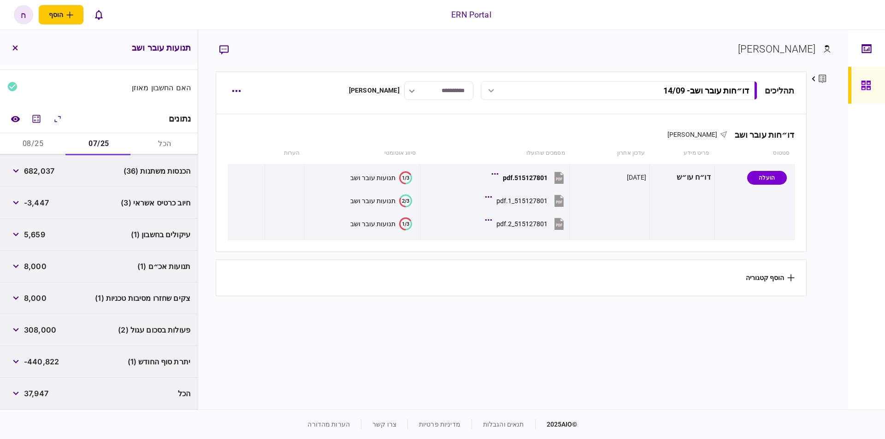
scroll to position [97, 0]
click at [23, 306] on button "button" at bounding box center [15, 300] width 17 height 17
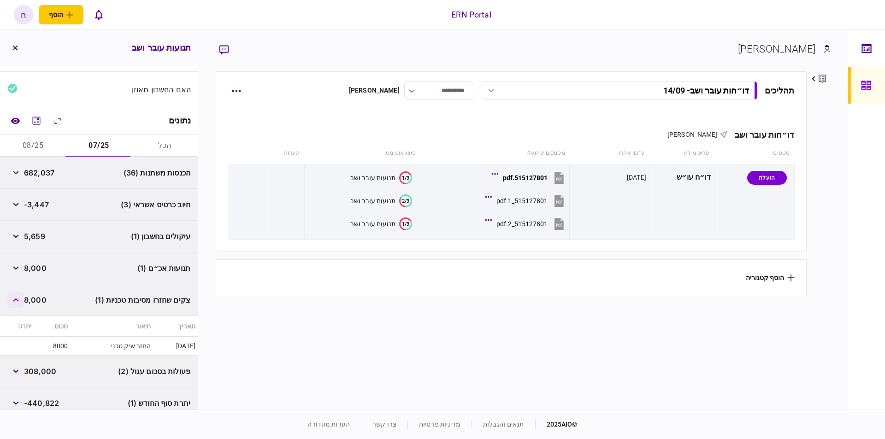
click at [22, 306] on button "button" at bounding box center [15, 300] width 17 height 17
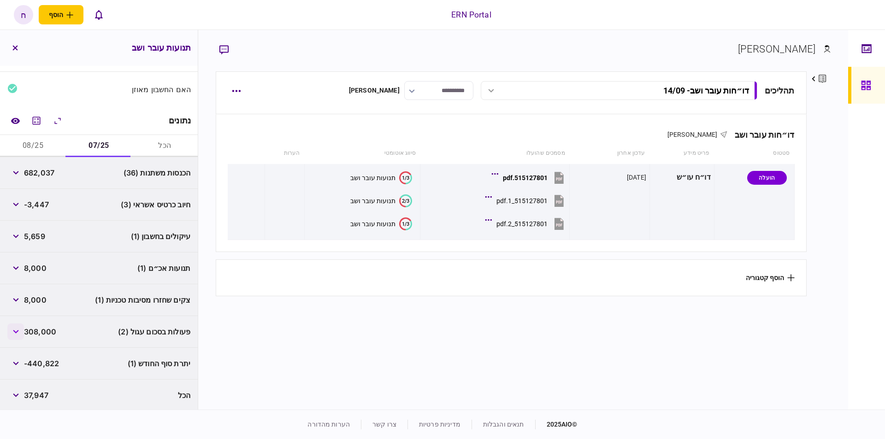
click at [24, 335] on button "button" at bounding box center [15, 331] width 17 height 17
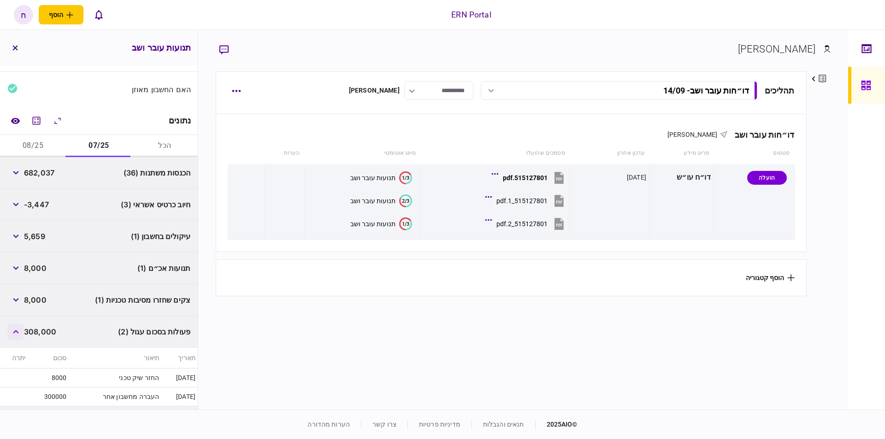
click at [24, 335] on button "button" at bounding box center [15, 331] width 17 height 17
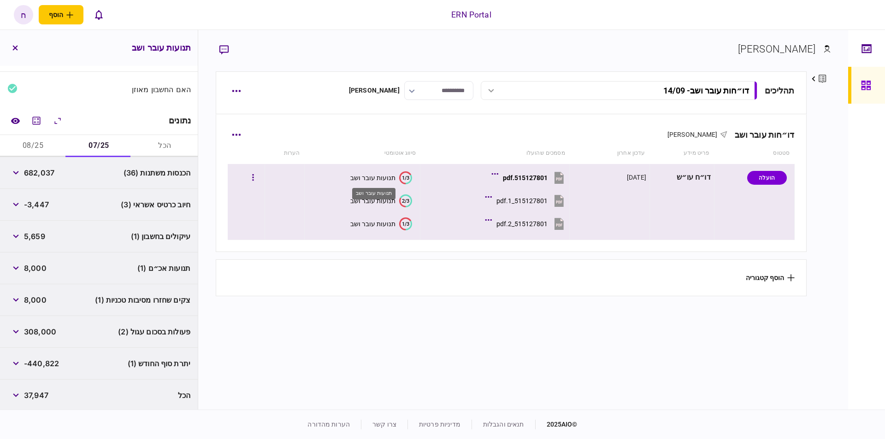
click at [382, 175] on div "תנועות עובר ושב" at bounding box center [372, 177] width 45 height 7
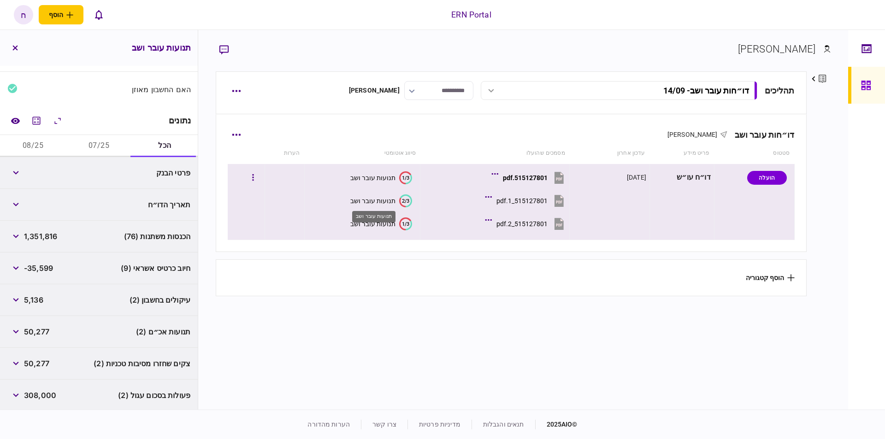
click at [377, 203] on div "תנועות עובר ושב" at bounding box center [372, 200] width 45 height 7
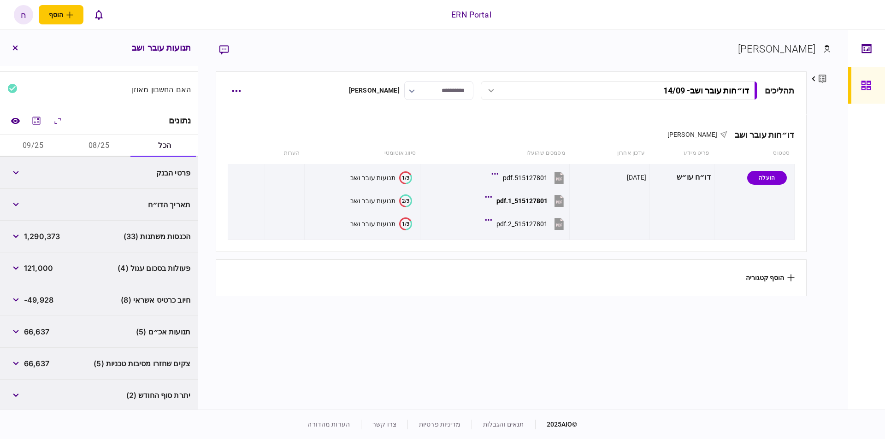
click at [99, 141] on button "08/25" at bounding box center [99, 146] width 66 height 22
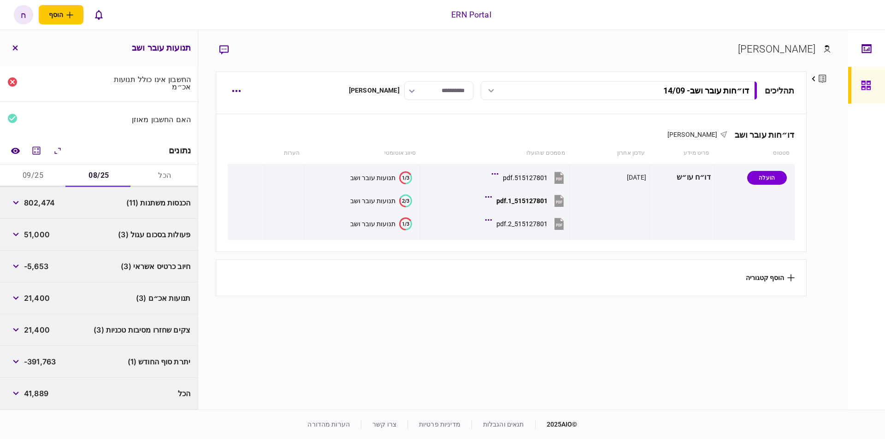
scroll to position [65, 0]
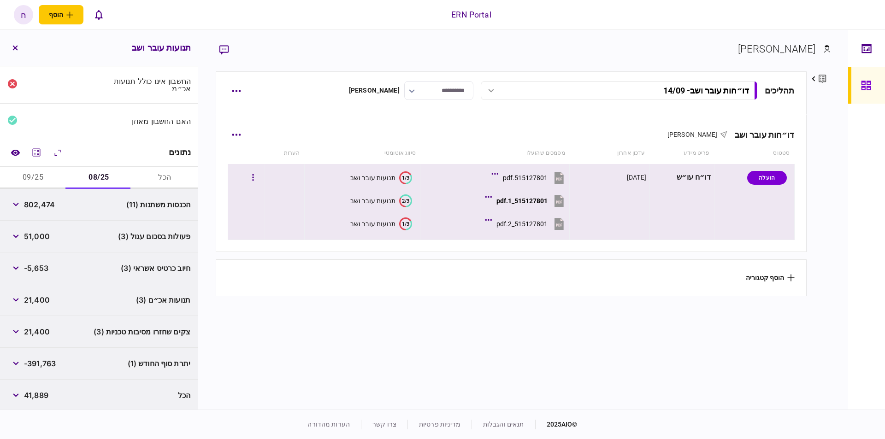
click at [377, 184] on section "1/3 תנועות עובר ושב" at bounding box center [360, 177] width 104 height 21
click at [389, 179] on div "תנועות עובר ושב" at bounding box center [372, 177] width 45 height 7
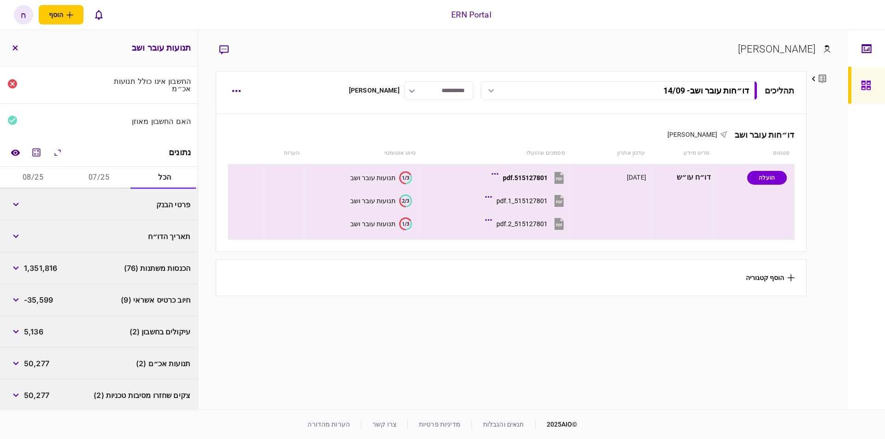
click at [46, 174] on button "08/25" at bounding box center [33, 178] width 66 height 22
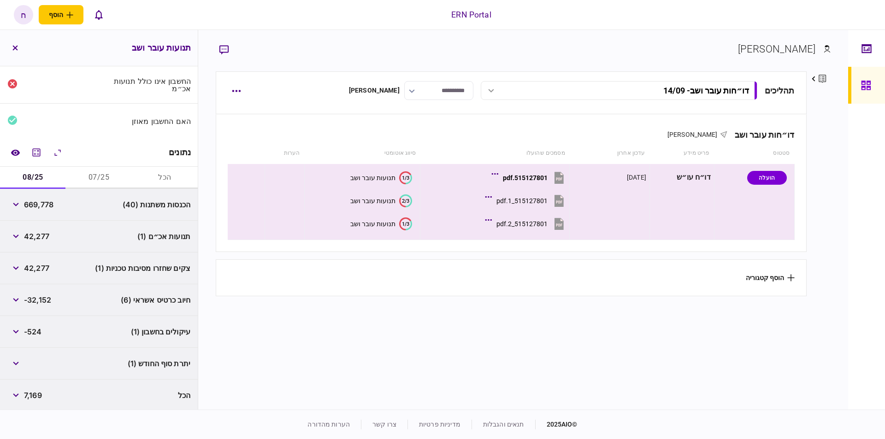
click at [41, 202] on span "669,778" at bounding box center [38, 204] width 29 height 11
copy span "669,778"
click at [78, 309] on div "חיוב כרטיס אשראי (6) -32,152" at bounding box center [99, 300] width 198 height 32
click at [103, 344] on div "עיקולים בחשבון (1) -524" at bounding box center [99, 332] width 198 height 32
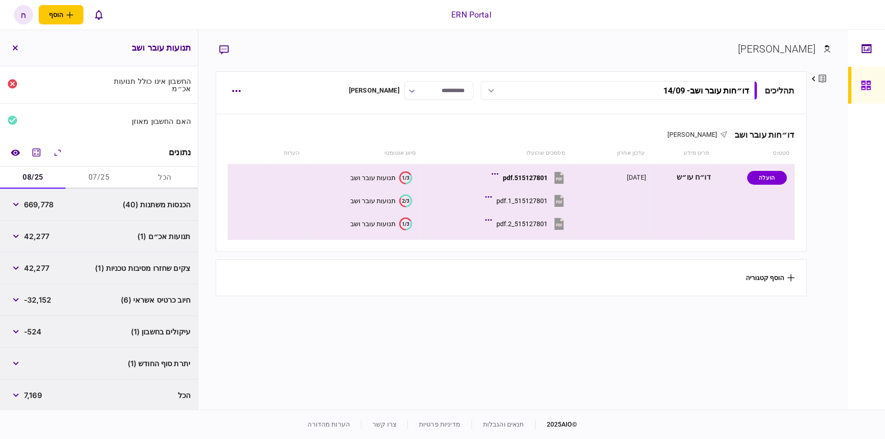
click at [95, 232] on div "תנועות אכ״ם (1) 42,277" at bounding box center [99, 237] width 198 height 32
click at [132, 237] on div "תנועות אכ״ם (1) 42,277" at bounding box center [99, 237] width 198 height 32
click at [21, 235] on button "button" at bounding box center [15, 236] width 17 height 17
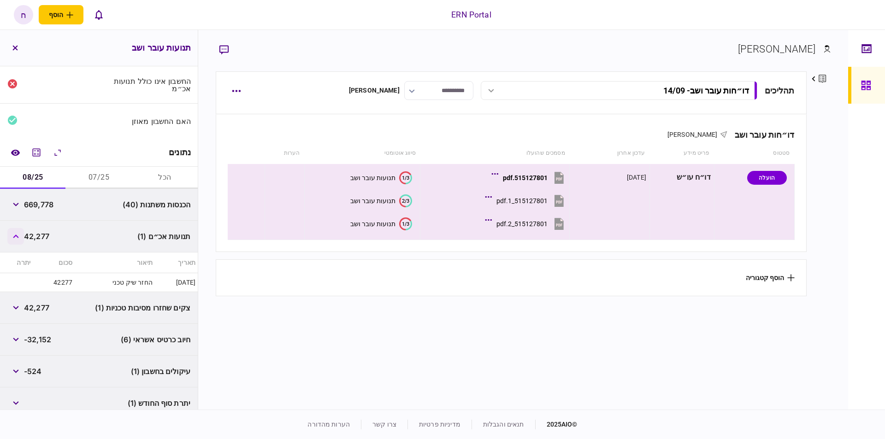
click at [19, 236] on icon "button" at bounding box center [16, 237] width 6 height 4
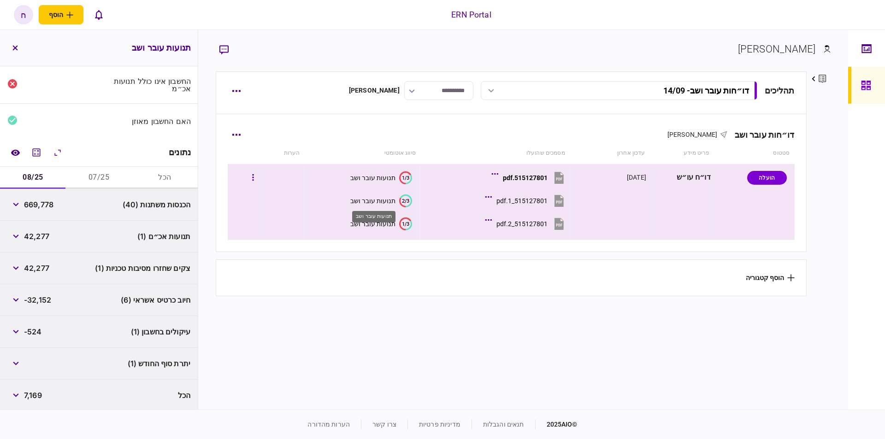
click at [379, 201] on div "תנועות עובר ושב" at bounding box center [372, 200] width 45 height 7
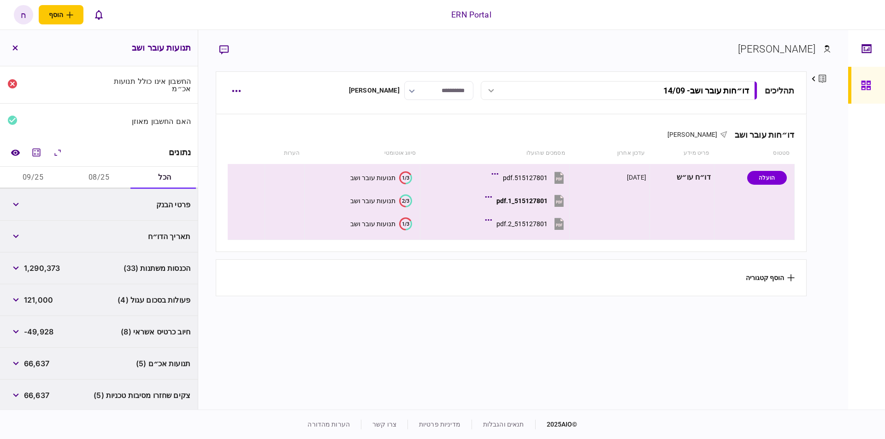
click at [79, 169] on button "08/25" at bounding box center [99, 178] width 66 height 22
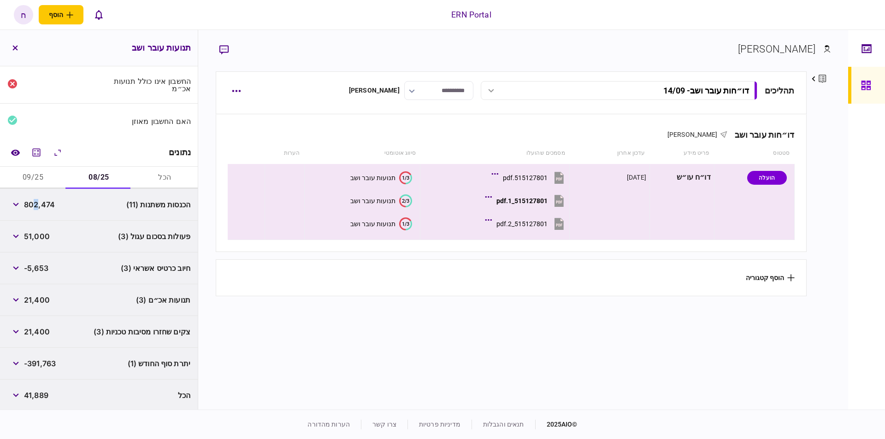
click at [38, 206] on span "802,474" at bounding box center [39, 204] width 31 height 11
copy div "802,474"
click at [40, 365] on span "-391,763" at bounding box center [40, 363] width 32 height 11
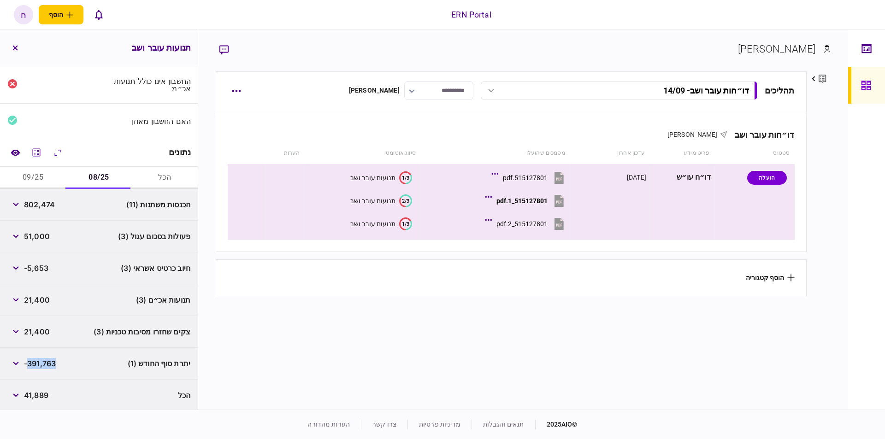
click at [40, 365] on span "-391,763" at bounding box center [40, 363] width 32 height 11
click at [39, 365] on span "-391,763" at bounding box center [40, 363] width 32 height 11
copy div "-391,763"
click at [24, 170] on button "09/25" at bounding box center [33, 178] width 66 height 22
click at [35, 199] on span "487,899" at bounding box center [38, 204] width 29 height 11
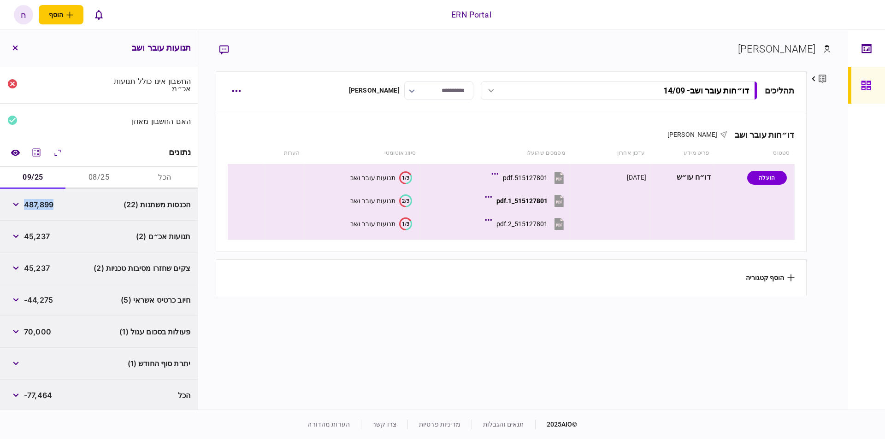
click at [35, 199] on span "487,899" at bounding box center [38, 204] width 29 height 11
copy span "487,899"
drag, startPoint x: 33, startPoint y: 236, endPoint x: 26, endPoint y: 236, distance: 6.5
click at [33, 236] on span "45,237" at bounding box center [37, 236] width 26 height 11
click at [16, 235] on icon "button" at bounding box center [16, 237] width 6 height 4
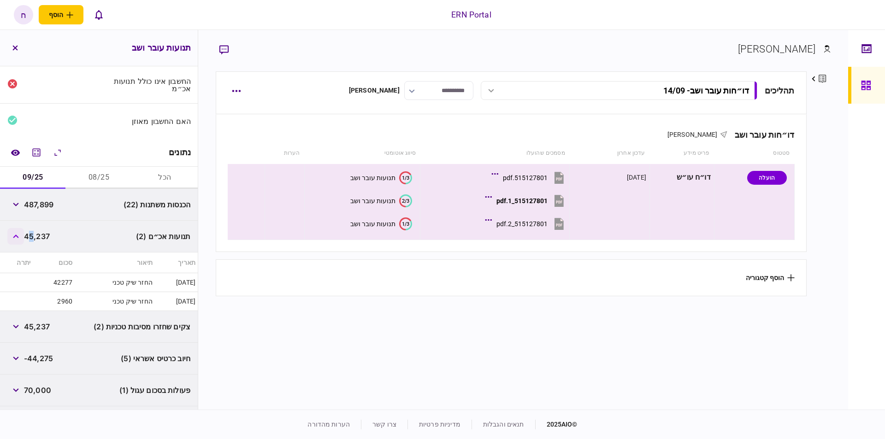
click at [18, 235] on icon "button" at bounding box center [16, 237] width 6 height 4
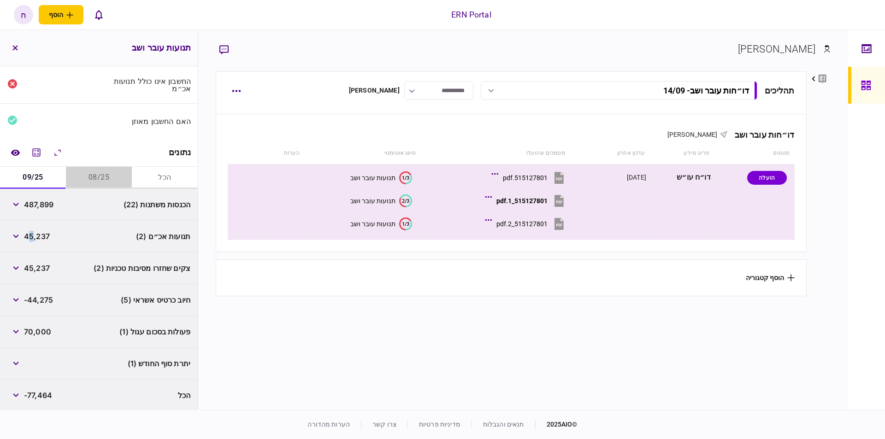
click at [97, 182] on button "08/25" at bounding box center [99, 178] width 66 height 22
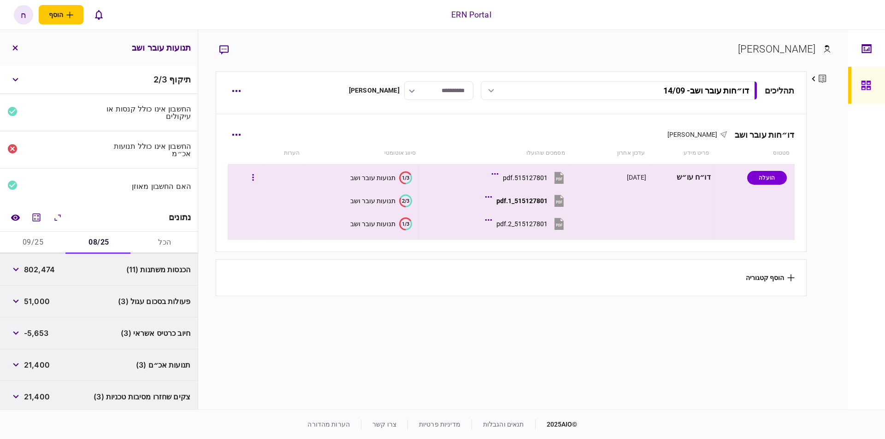
click at [399, 180] on icon "1/3" at bounding box center [405, 177] width 13 height 13
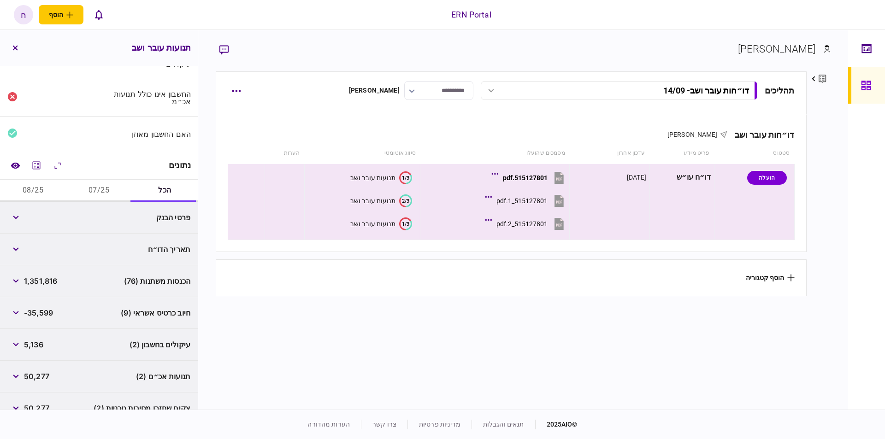
click at [38, 190] on button "08/25" at bounding box center [33, 191] width 66 height 22
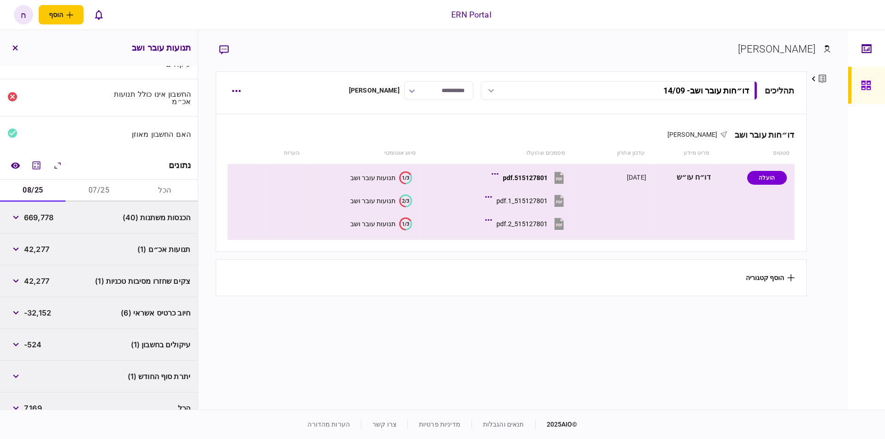
click at [48, 217] on span "669,778" at bounding box center [38, 217] width 29 height 11
